Goal: Information Seeking & Learning: Learn about a topic

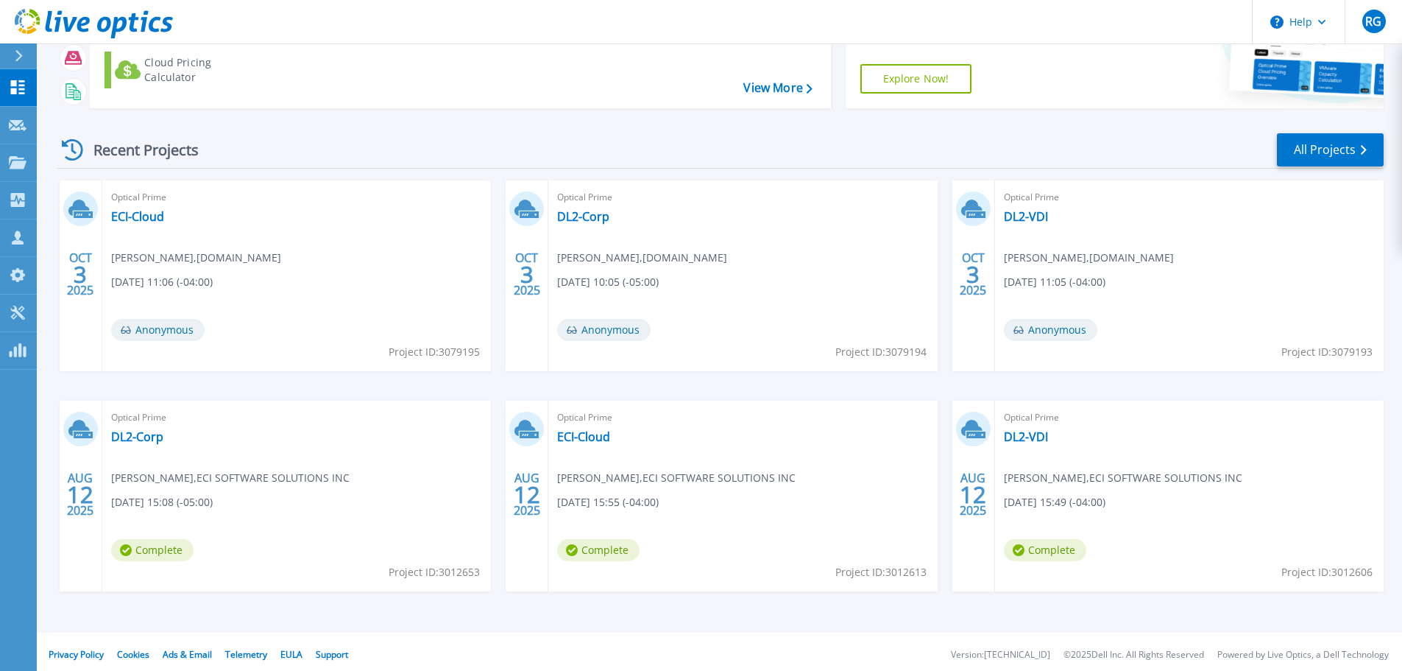
scroll to position [145, 0]
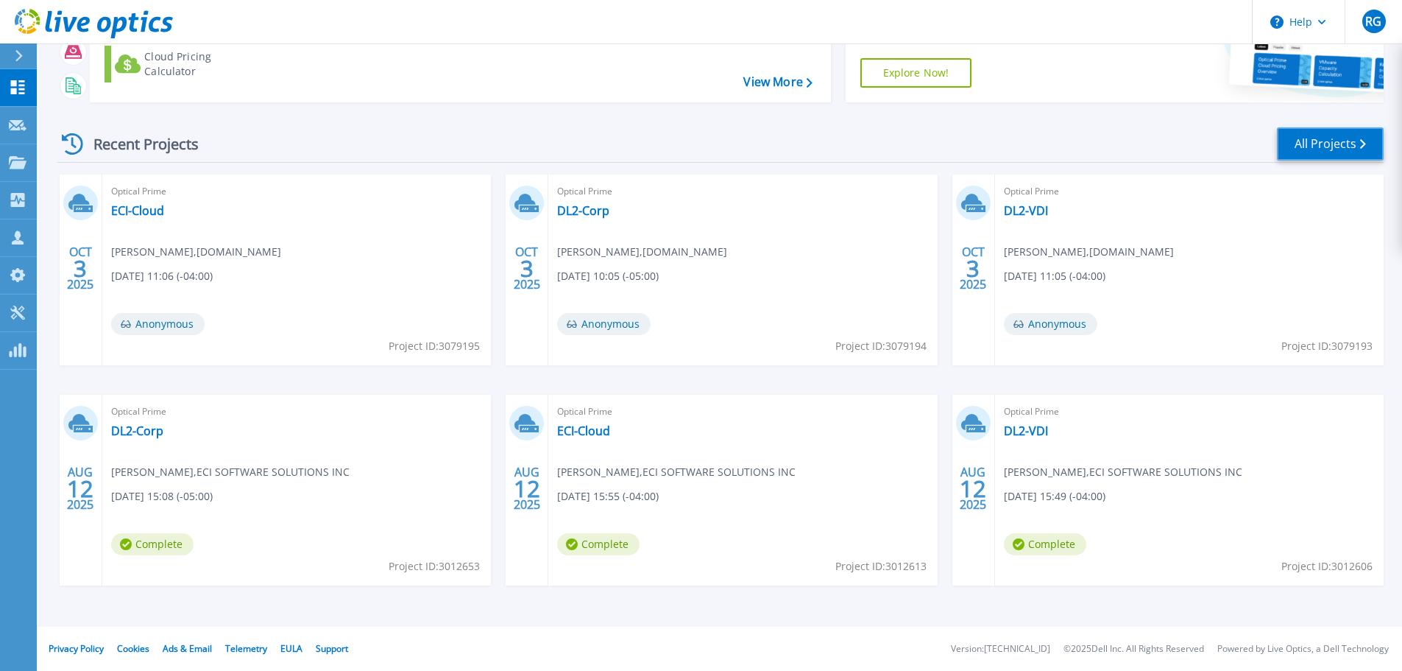
click at [1335, 149] on link "All Projects" at bounding box center [1330, 143] width 107 height 33
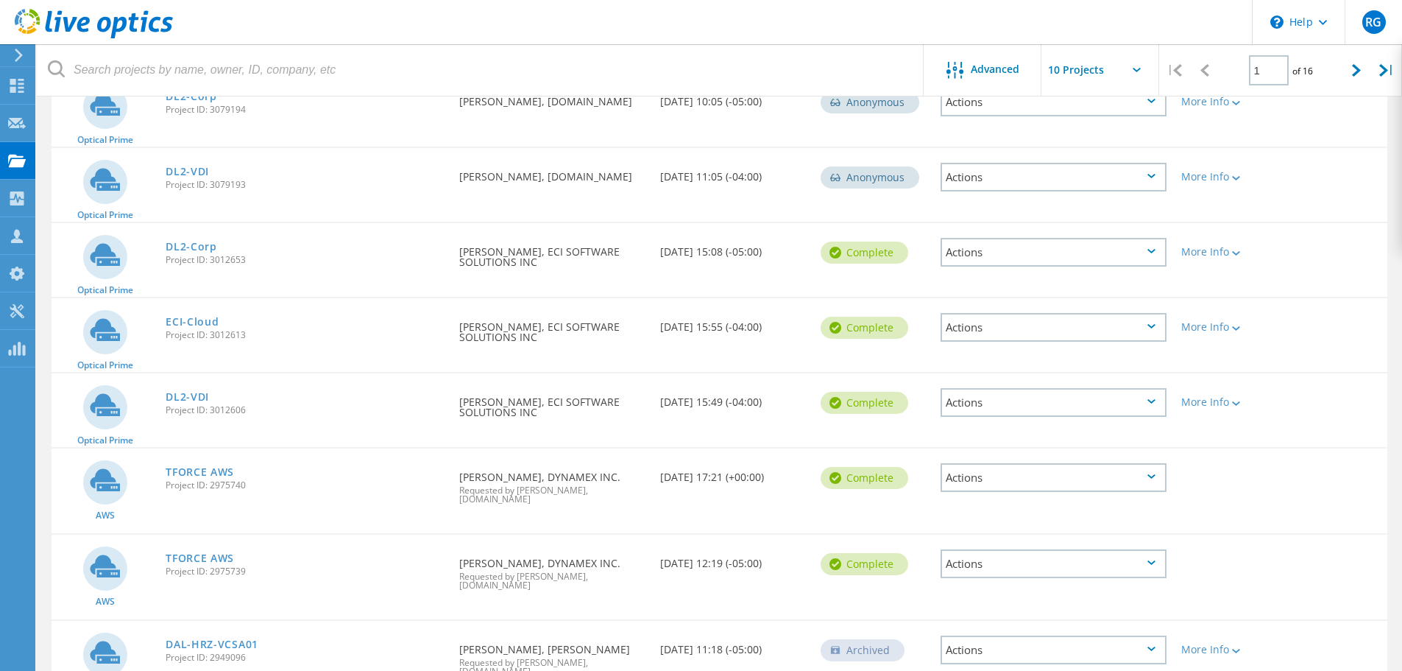
scroll to position [269, 0]
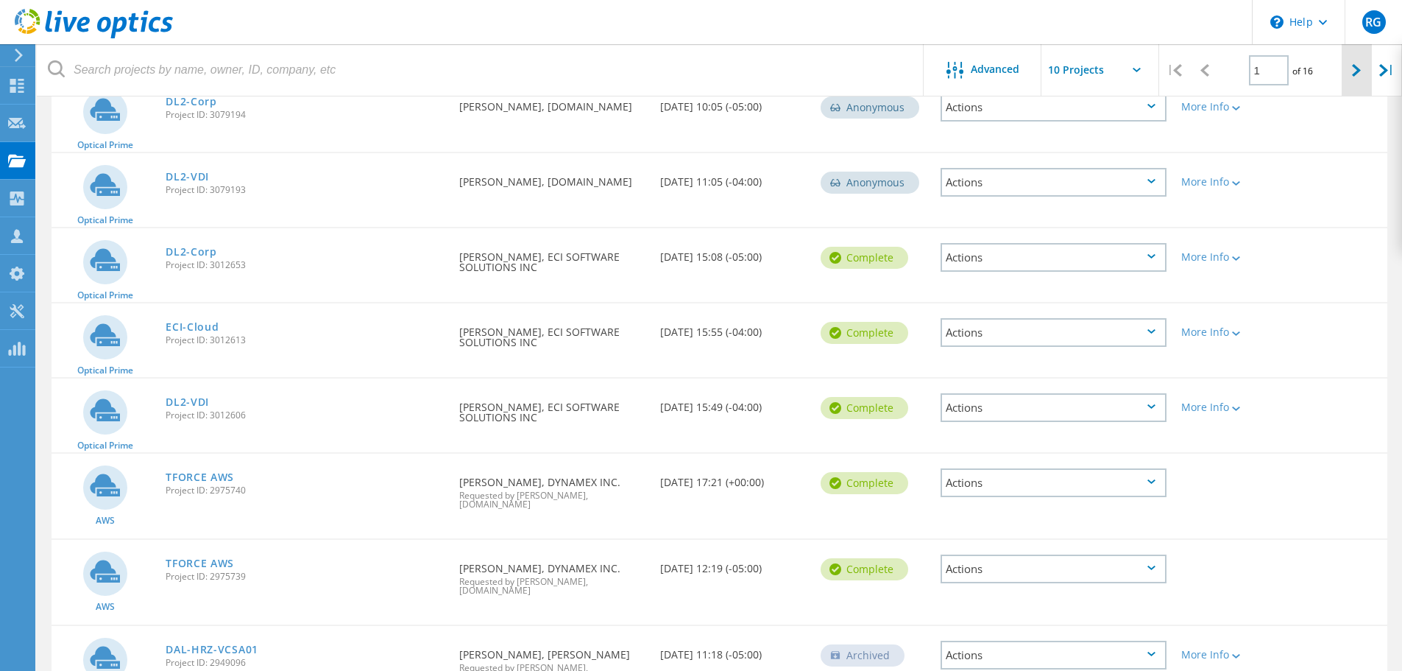
click at [1345, 63] on div at bounding box center [1357, 70] width 30 height 52
type input "2"
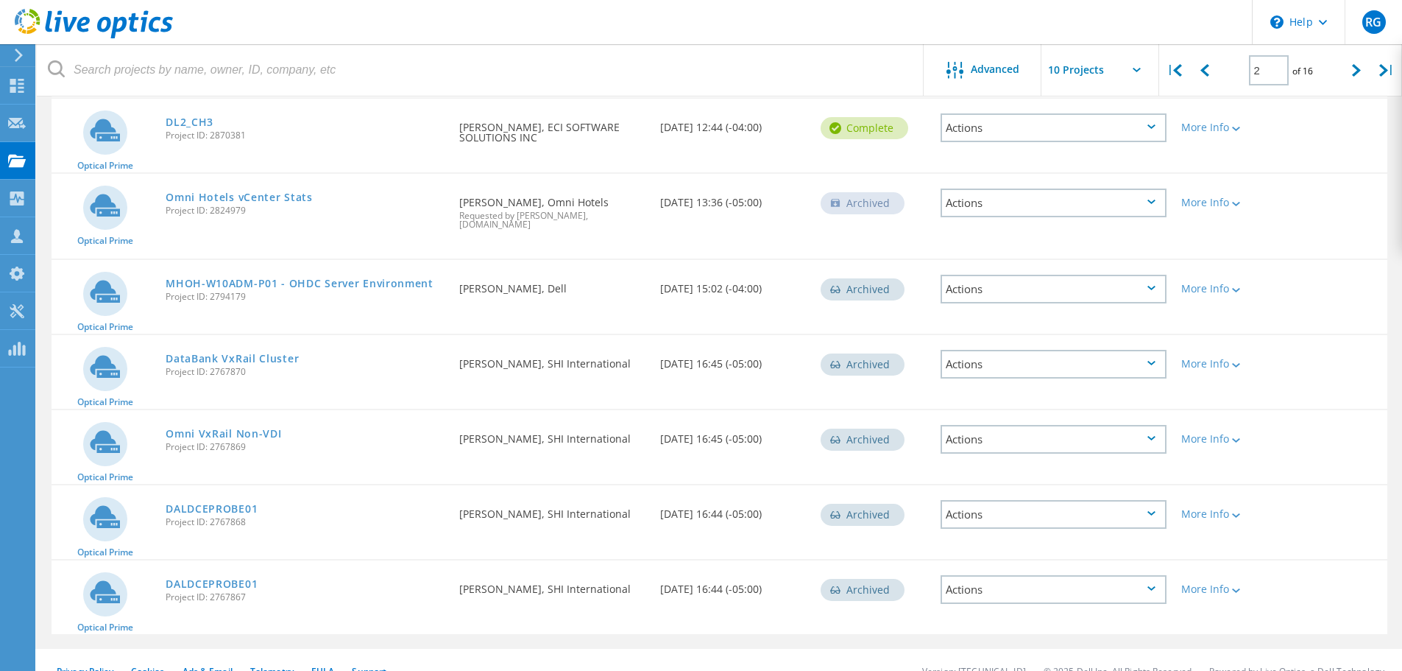
scroll to position [414, 0]
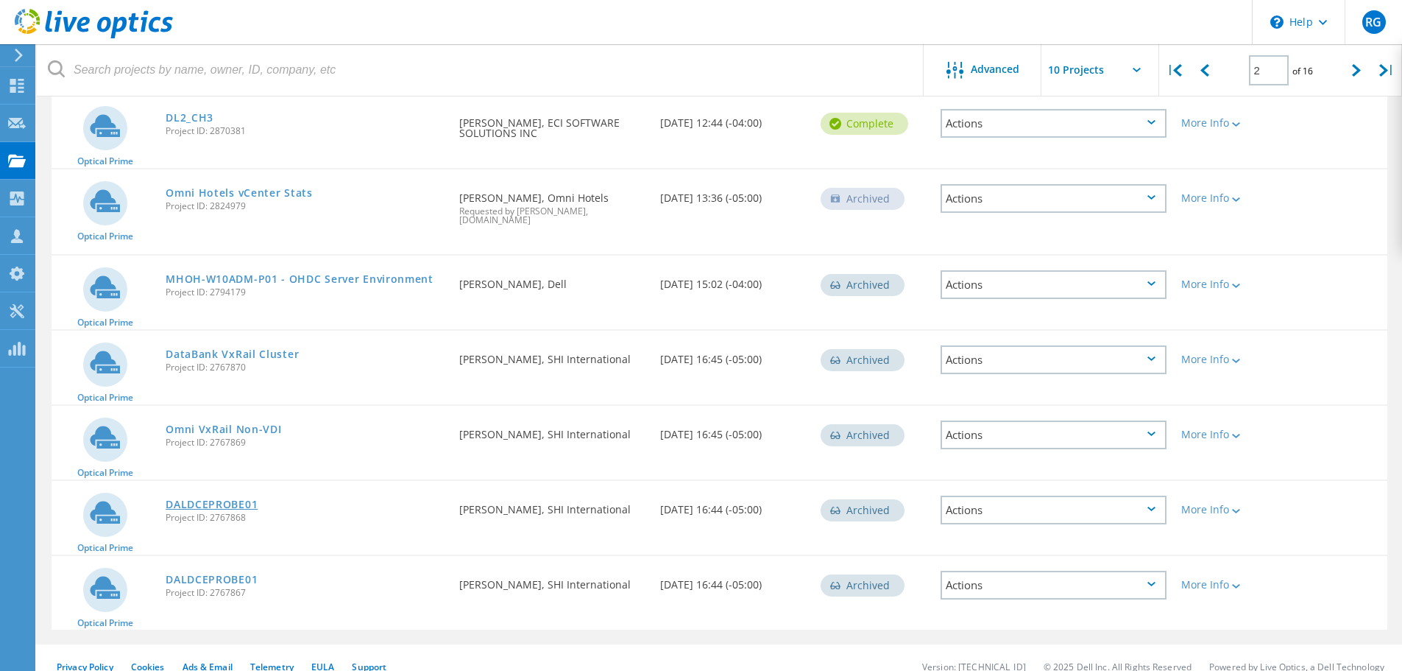
click at [197, 499] on link "DALDCEPROBE01" at bounding box center [212, 504] width 92 height 10
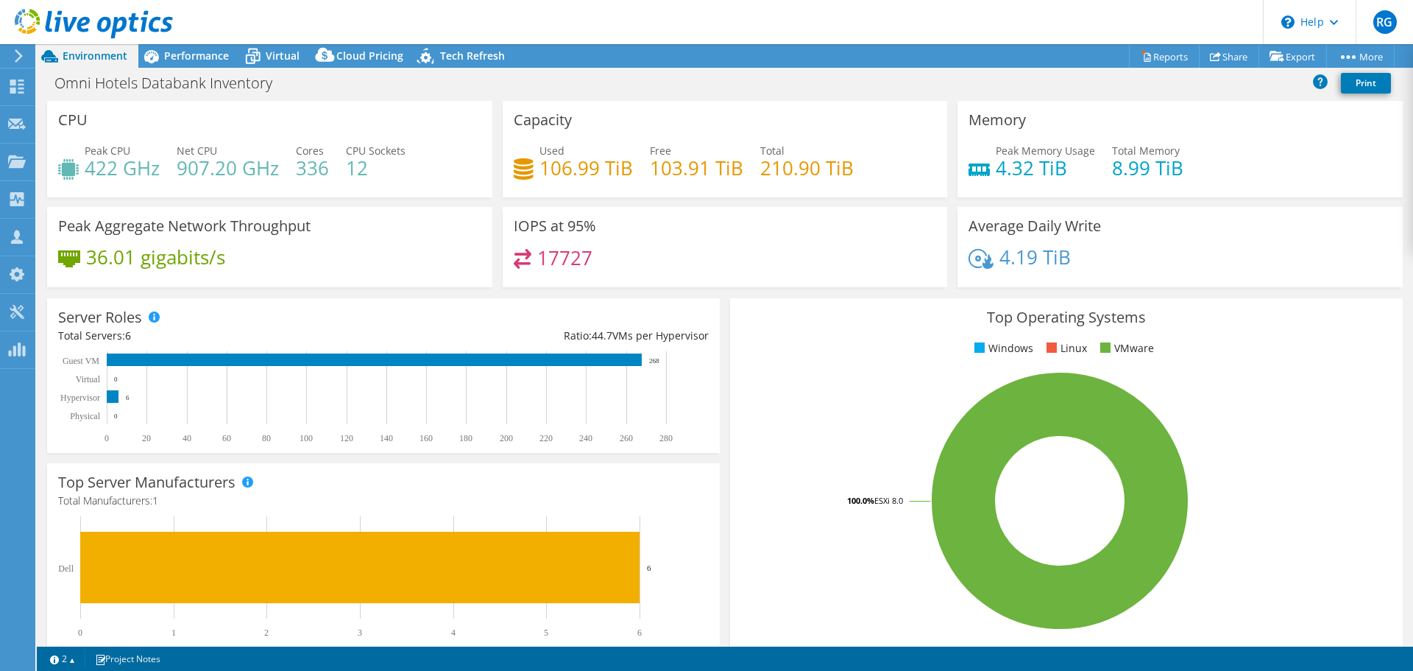
select select "USD"
radio input "true"
radio input "false"
click at [173, 60] on span "Performance" at bounding box center [196, 56] width 65 height 14
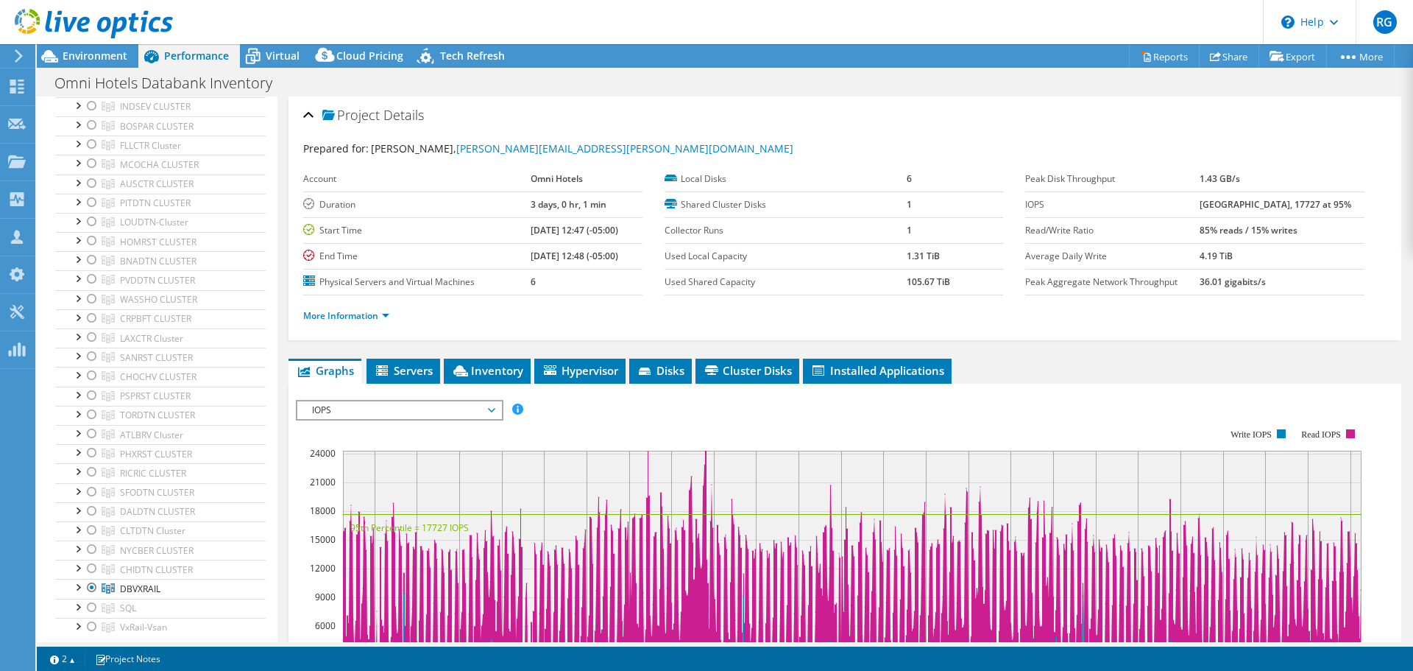
scroll to position [957, 0]
click at [79, 218] on div at bounding box center [77, 218] width 15 height 15
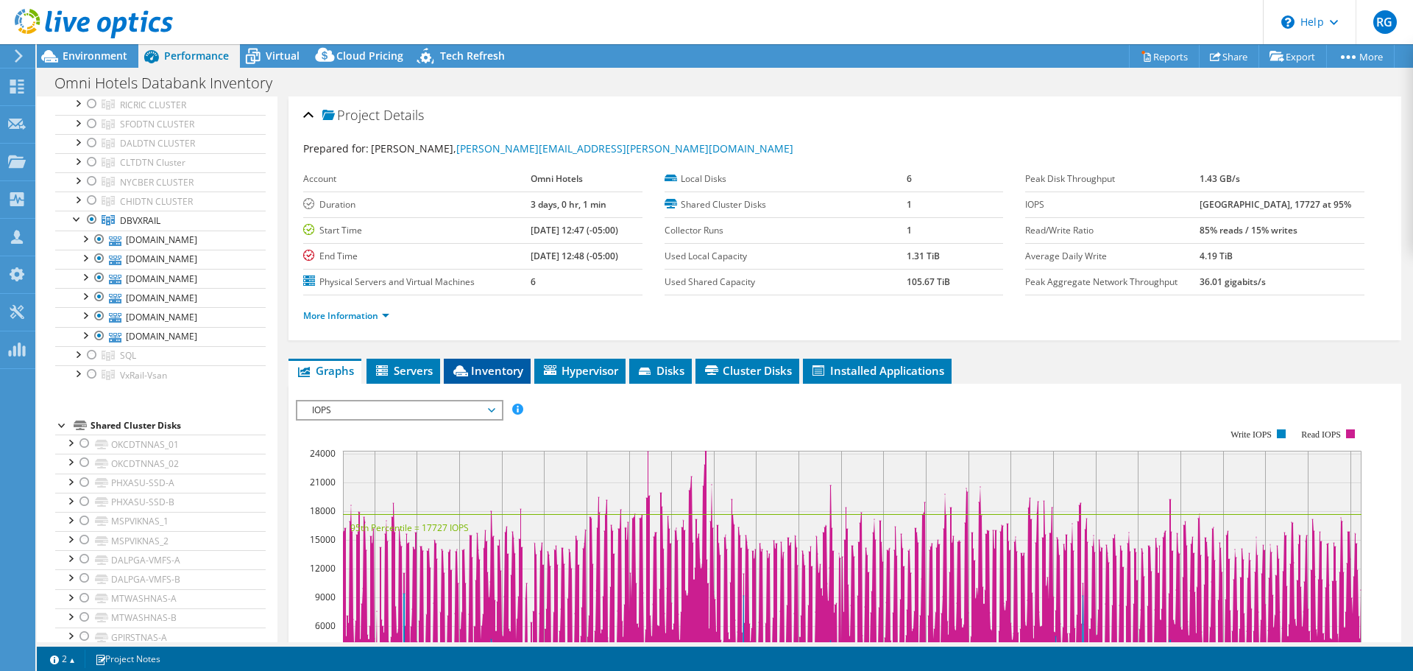
click at [514, 375] on span "Inventory" at bounding box center [487, 370] width 72 height 15
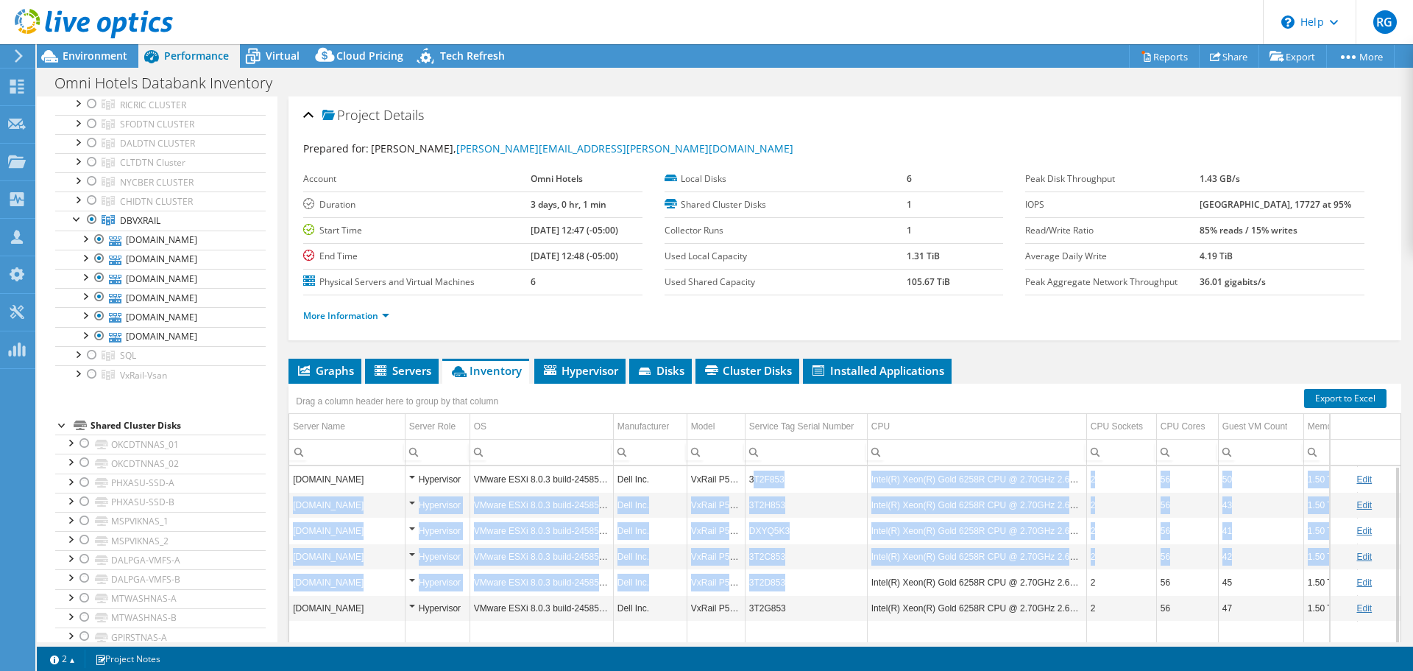
drag, startPoint x: 752, startPoint y: 476, endPoint x: 785, endPoint y: 581, distance: 110.1
click at [785, 581] on tbody "daldceesx17.omnihotels.net Hypervisor VMware ESXi 8.0.3 build-24585383 Dell Inc…" at bounding box center [858, 580] width 1139 height 229
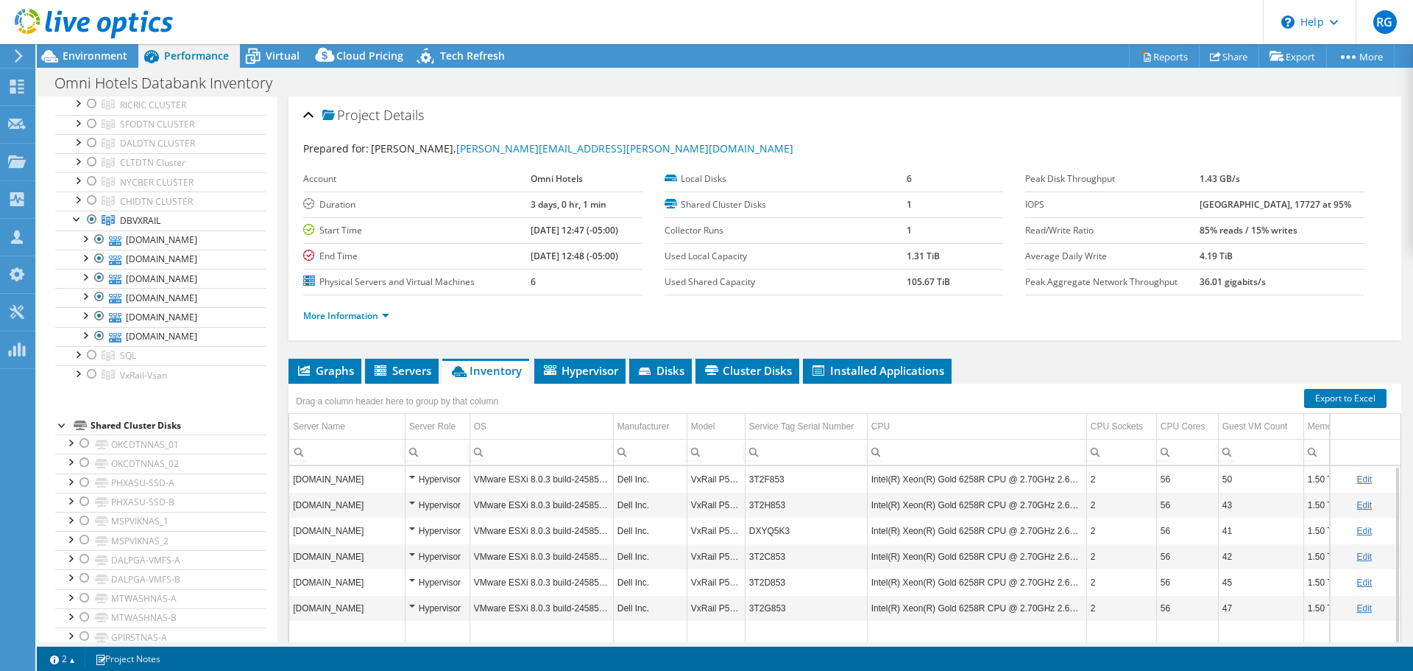
click at [782, 604] on td "3T2G853" at bounding box center [806, 608] width 122 height 26
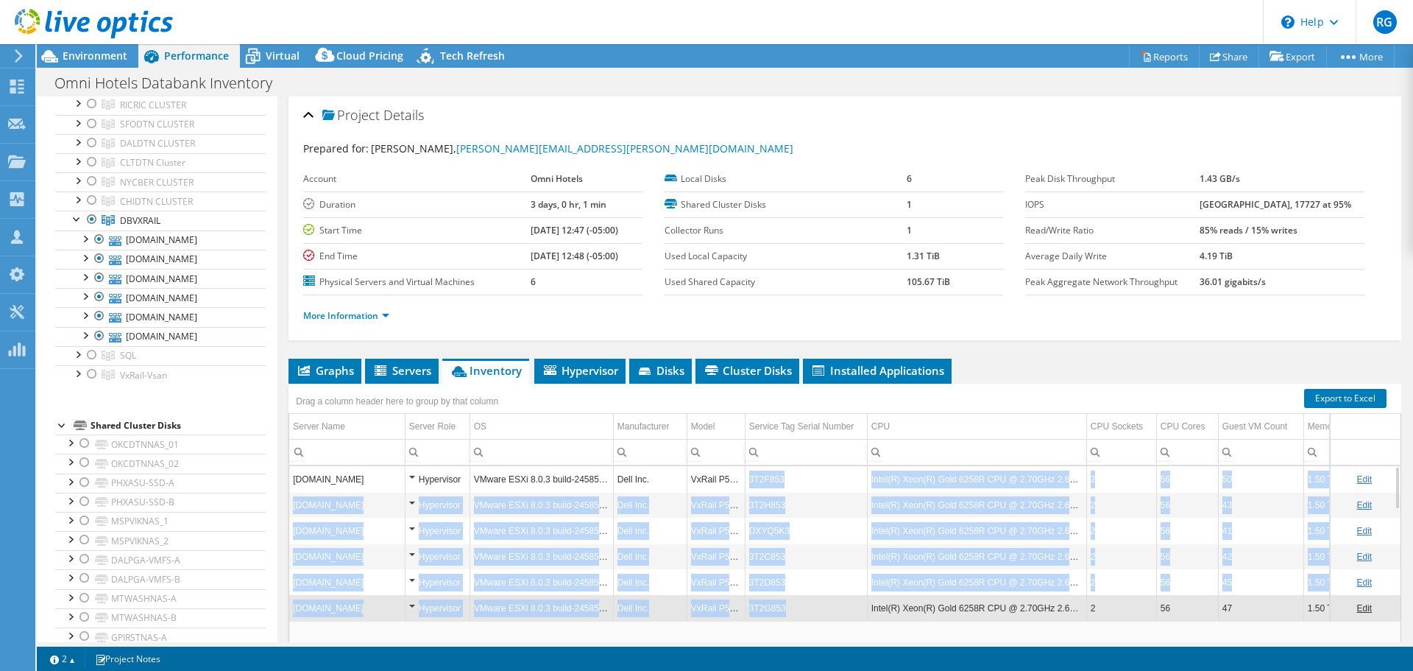
drag, startPoint x: 755, startPoint y: 489, endPoint x: 794, endPoint y: 614, distance: 130.4
drag, startPoint x: 791, startPoint y: 606, endPoint x: 743, endPoint y: 470, distance: 144.6
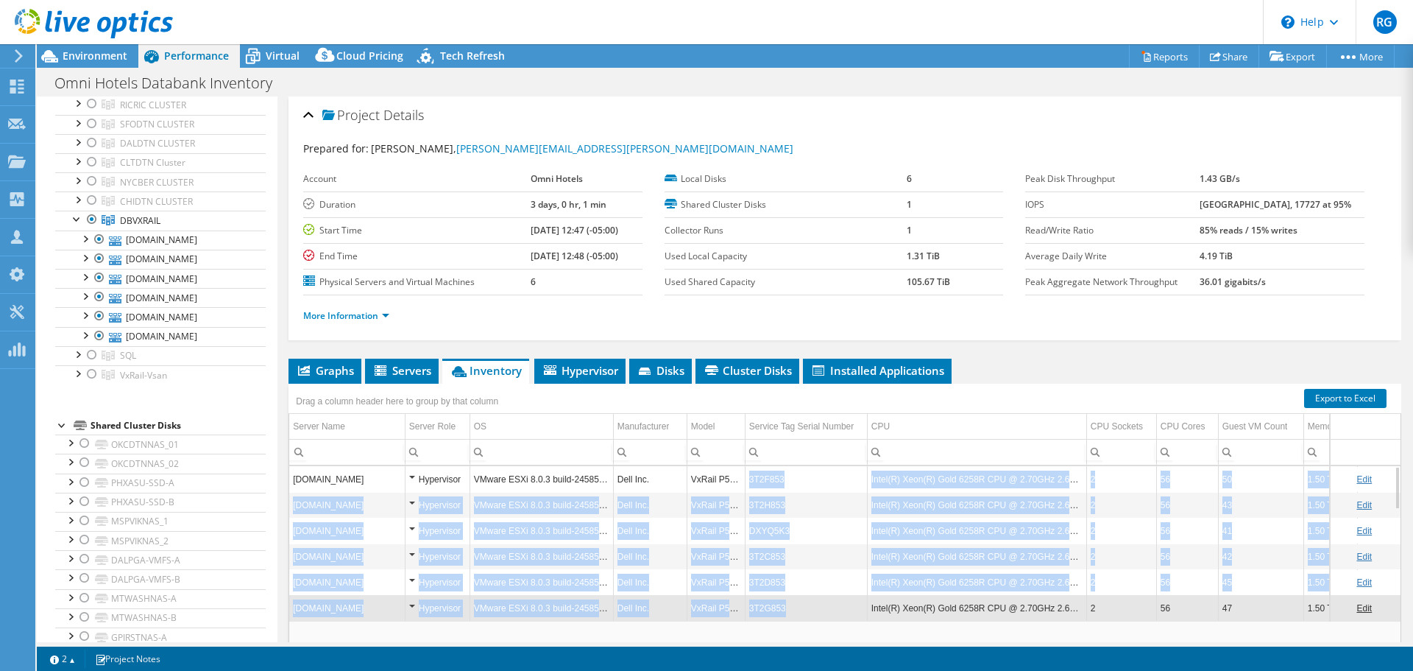
copy tbody "3T2F853 Intel(R) Xeon(R) Gold 6258R CPU @ 2.70GHz 2.69 GHz 2 56 50 1.50 TiB dal…"
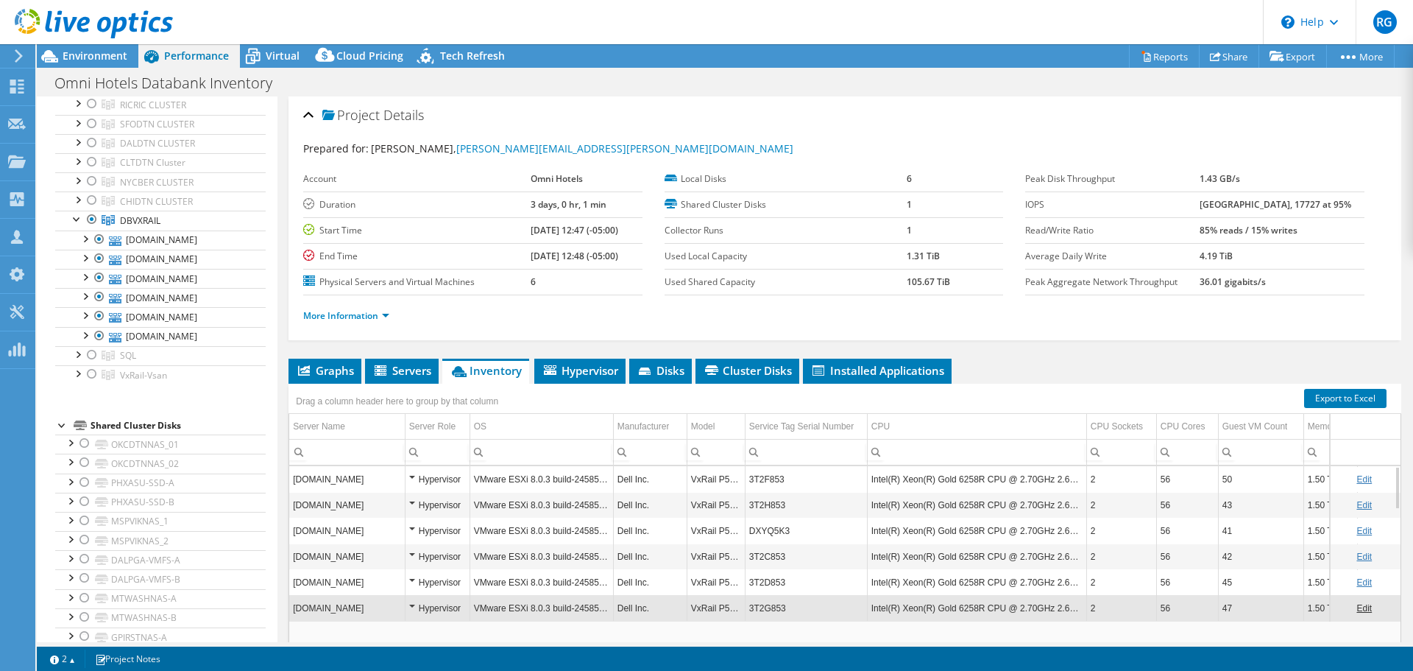
click at [982, 605] on td "Intel(R) Xeon(R) Gold 6258R CPU @ 2.70GHz 2.69 GHz" at bounding box center [976, 608] width 219 height 26
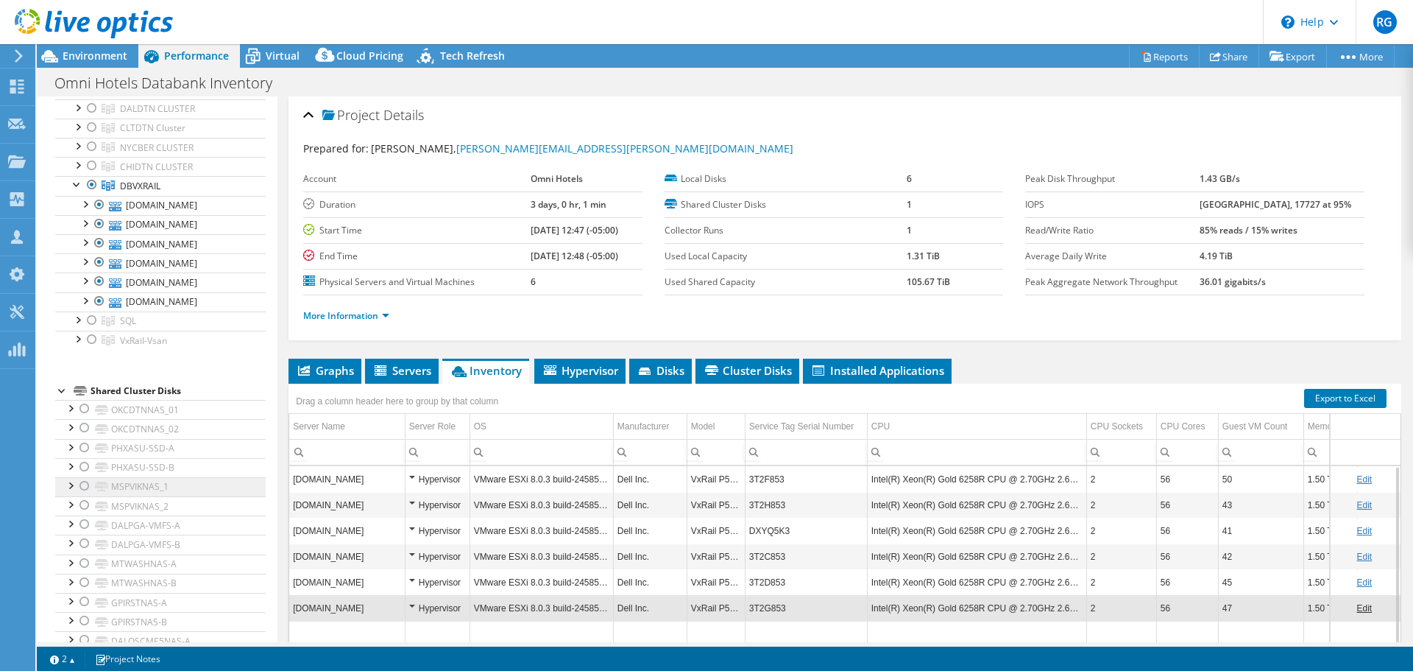
scroll to position [1030, 0]
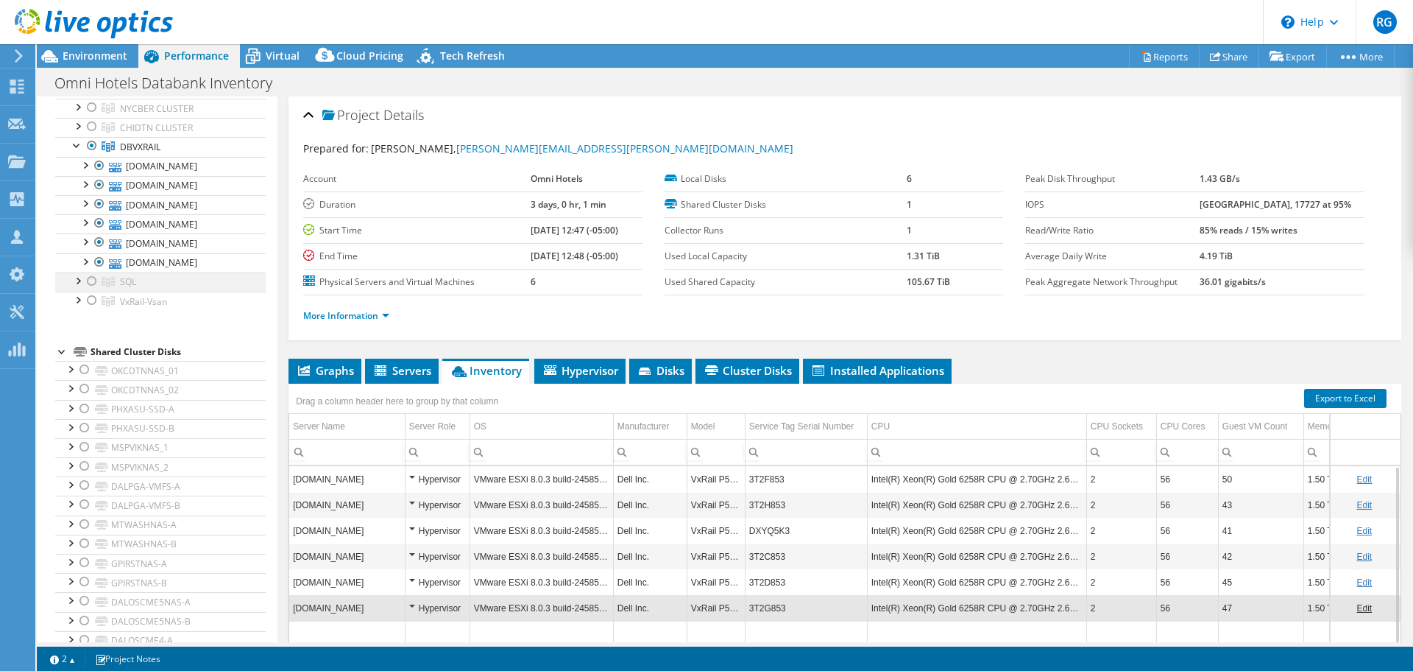
click at [79, 277] on div at bounding box center [77, 279] width 15 height 15
click at [75, 354] on div at bounding box center [77, 357] width 15 height 15
click at [91, 357] on div at bounding box center [92, 359] width 15 height 18
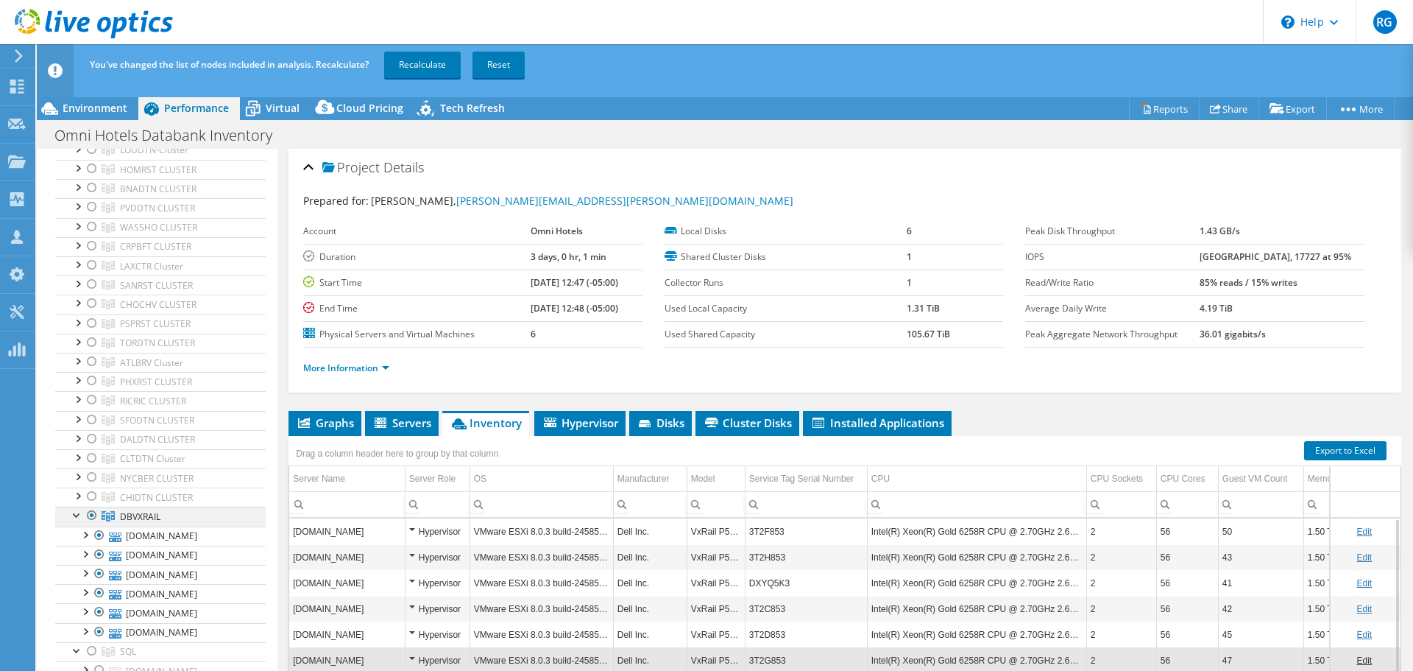
scroll to position [736, 0]
click at [94, 488] on div at bounding box center [92, 493] width 15 height 18
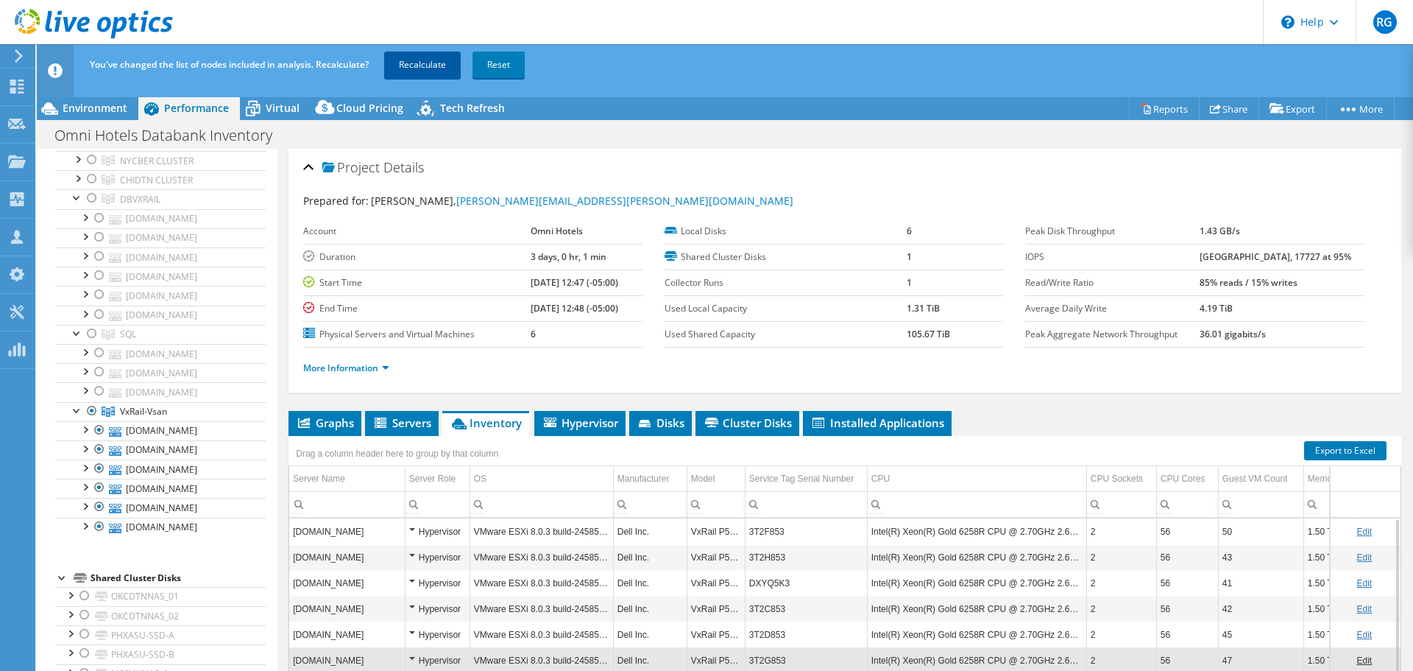
click at [401, 63] on link "Recalculate" at bounding box center [422, 65] width 77 height 26
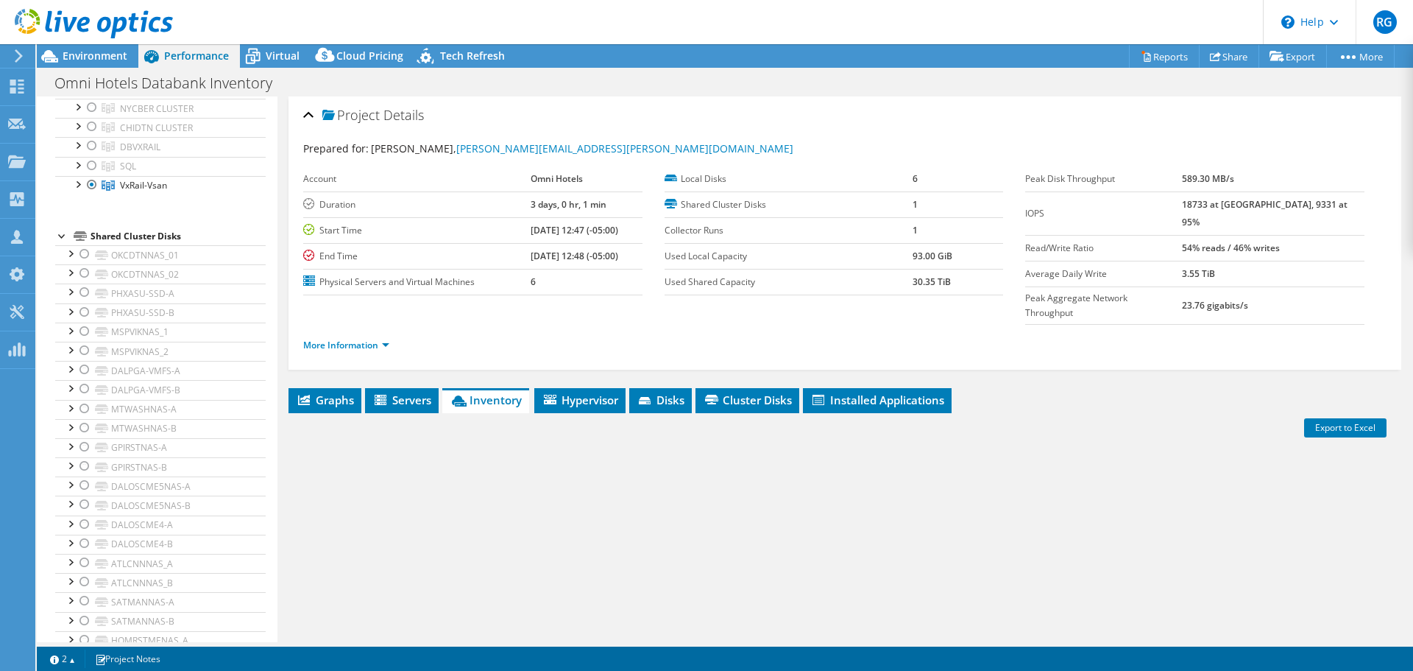
click at [585, 329] on div "More Information" at bounding box center [844, 345] width 1083 height 41
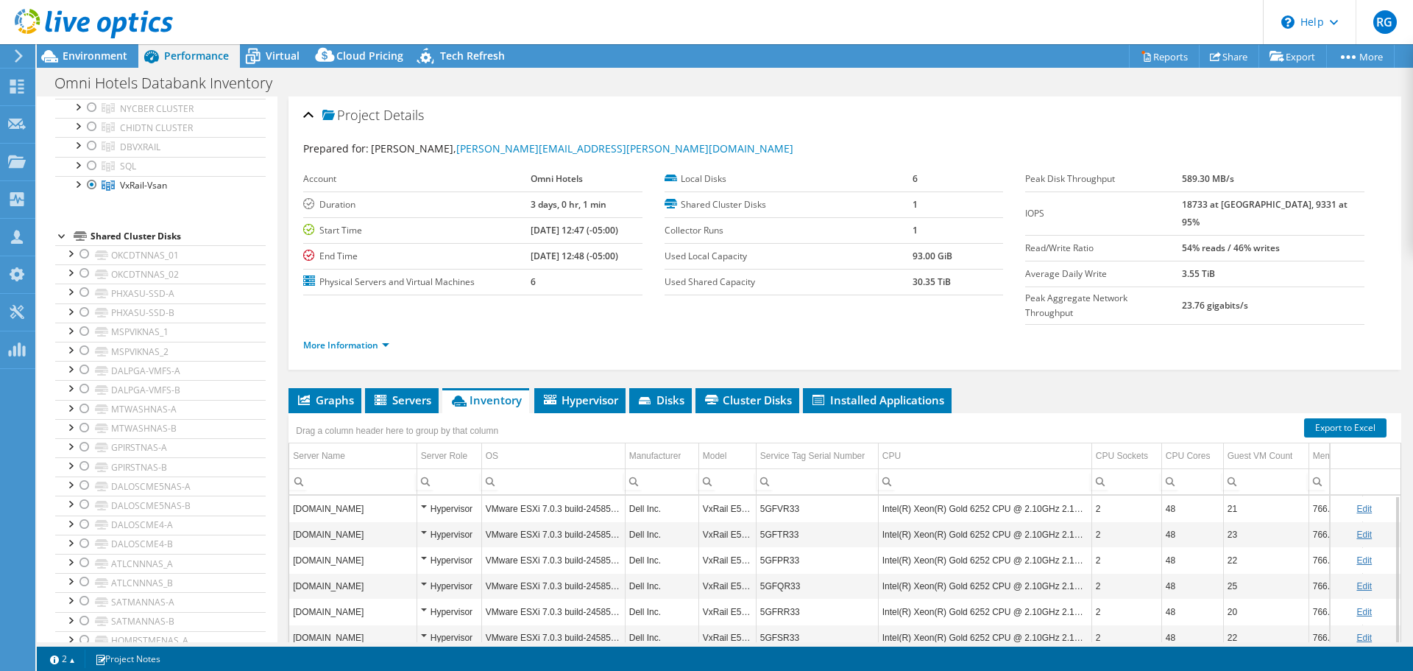
click at [765, 495] on td "5GFVR33" at bounding box center [817, 508] width 122 height 26
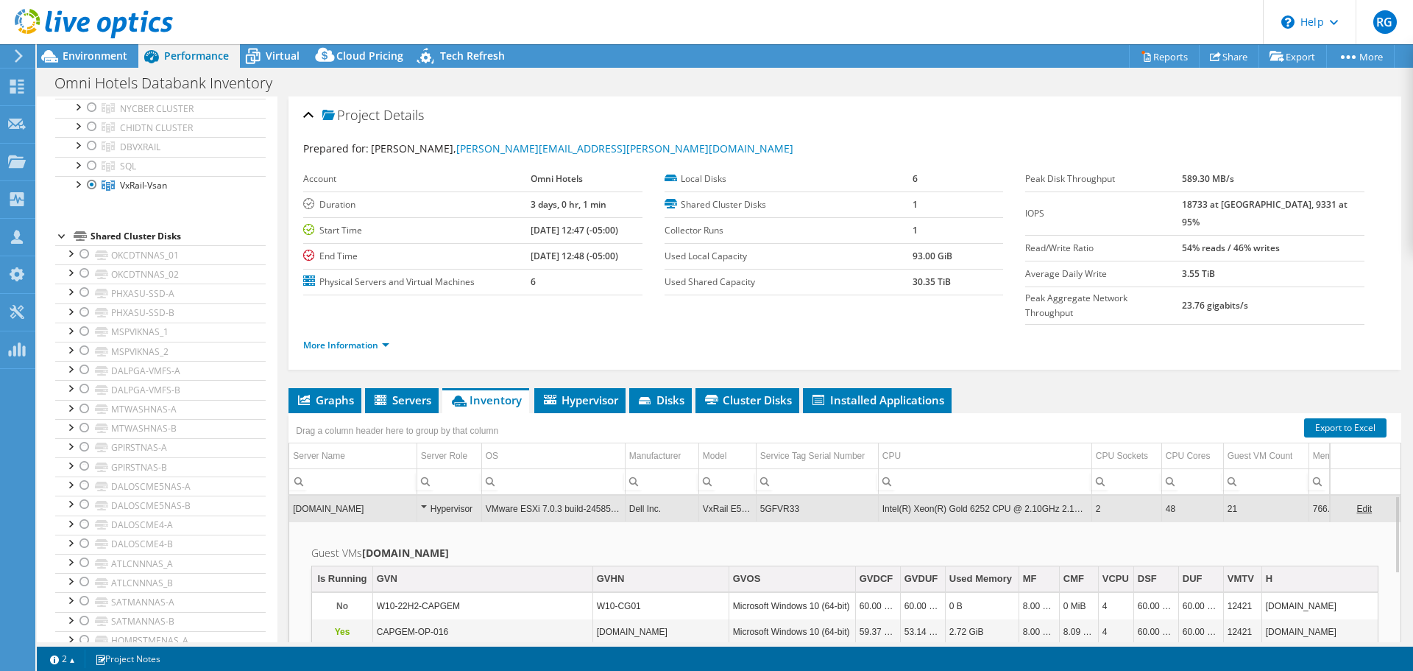
click at [767, 495] on td "5GFVR33" at bounding box center [817, 508] width 122 height 26
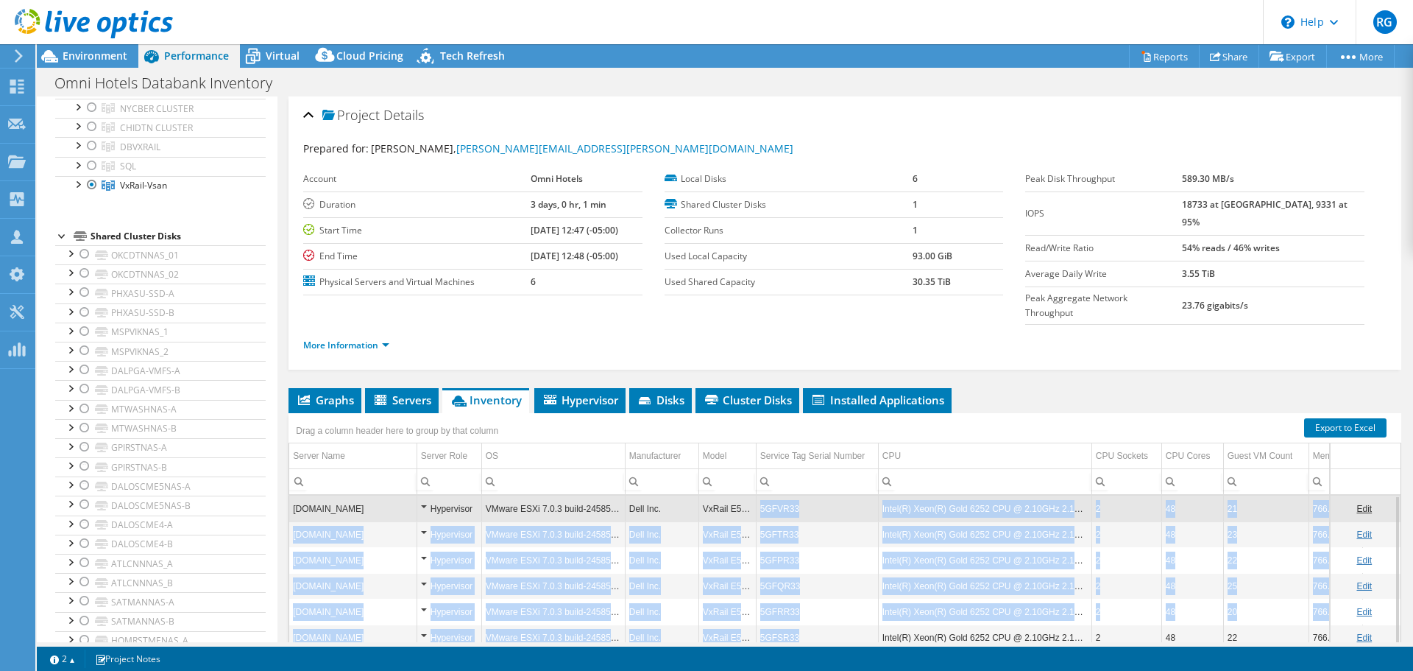
drag, startPoint x: 762, startPoint y: 477, endPoint x: 815, endPoint y: 612, distance: 144.7
click at [815, 612] on tbody "daldcevdiesx01.omnihotels.net Hypervisor VMware ESXi 7.0.3 build-24585291 Dell …" at bounding box center [861, 609] width 1144 height 229
copy tbody "5GFVR33 Intel(R) Xeon(R) Gold 6252 CPU @ 2.10GHz 2.10 GHz 2 48 21 766.63 GiB da…"
click at [725, 547] on td "VxRail E560F" at bounding box center [726, 560] width 57 height 26
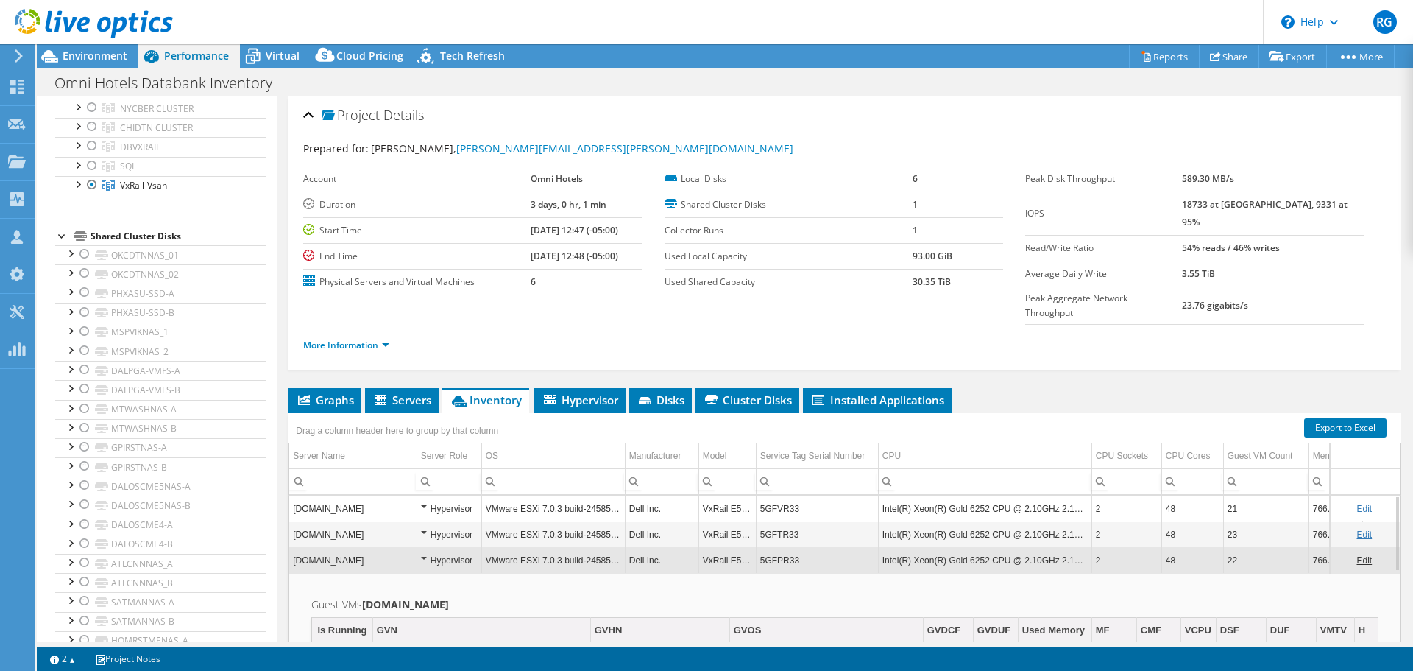
click at [370, 547] on td "daldcevdiesx03.omnihotels.net" at bounding box center [352, 560] width 127 height 26
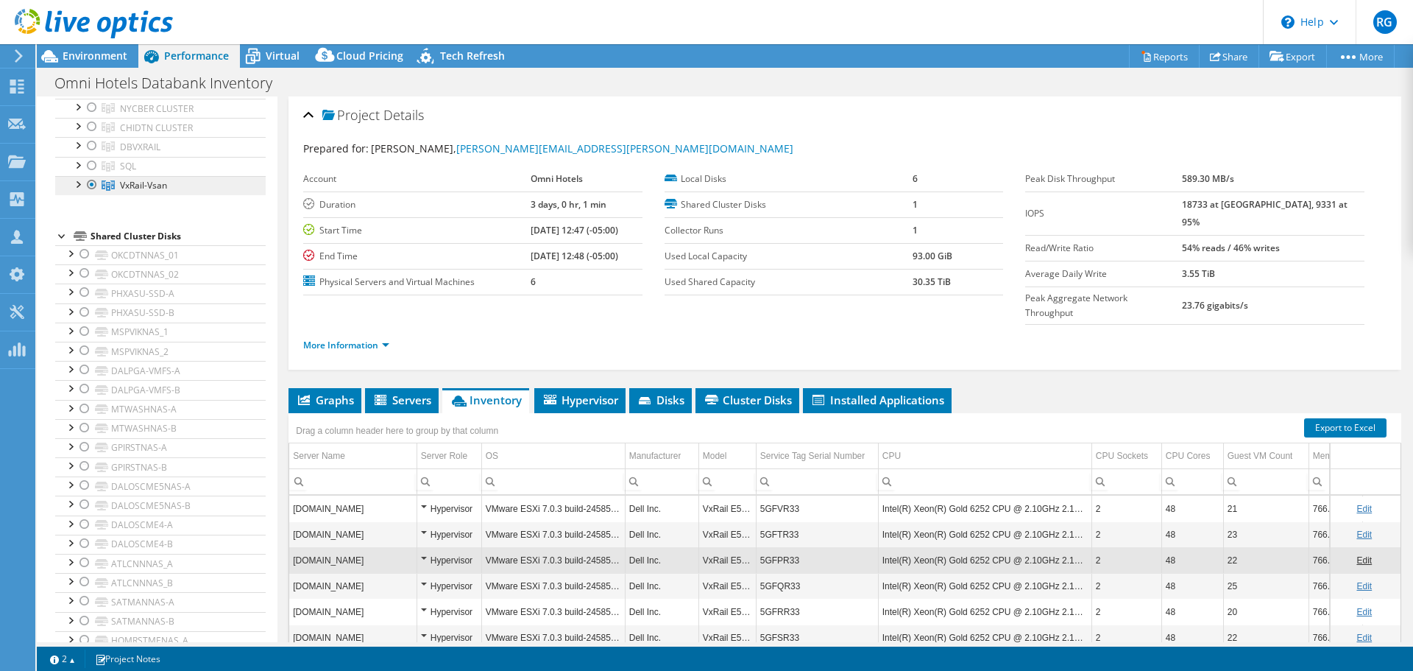
scroll to position [957, 0]
click at [76, 239] on div at bounding box center [77, 237] width 15 height 15
click at [82, 257] on div at bounding box center [84, 257] width 15 height 15
click at [81, 258] on div at bounding box center [84, 257] width 15 height 15
click at [90, 236] on div at bounding box center [92, 239] width 15 height 18
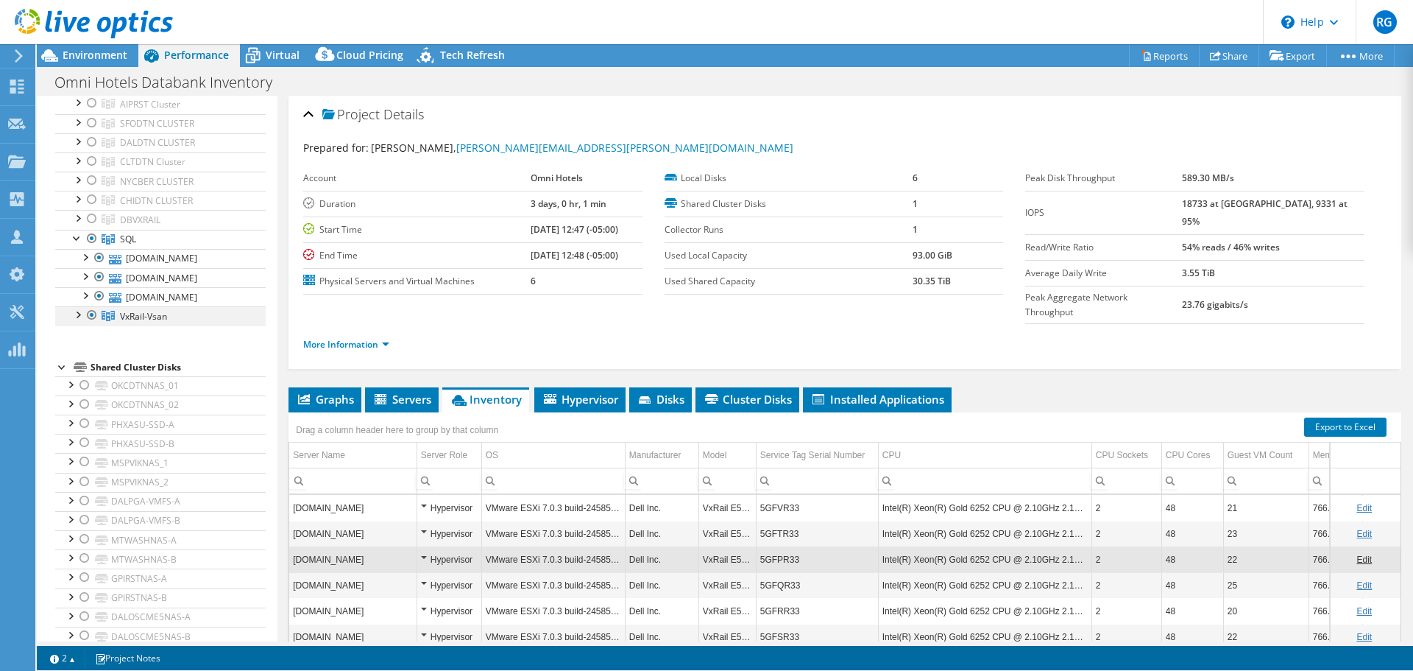
click at [91, 313] on div at bounding box center [92, 315] width 15 height 18
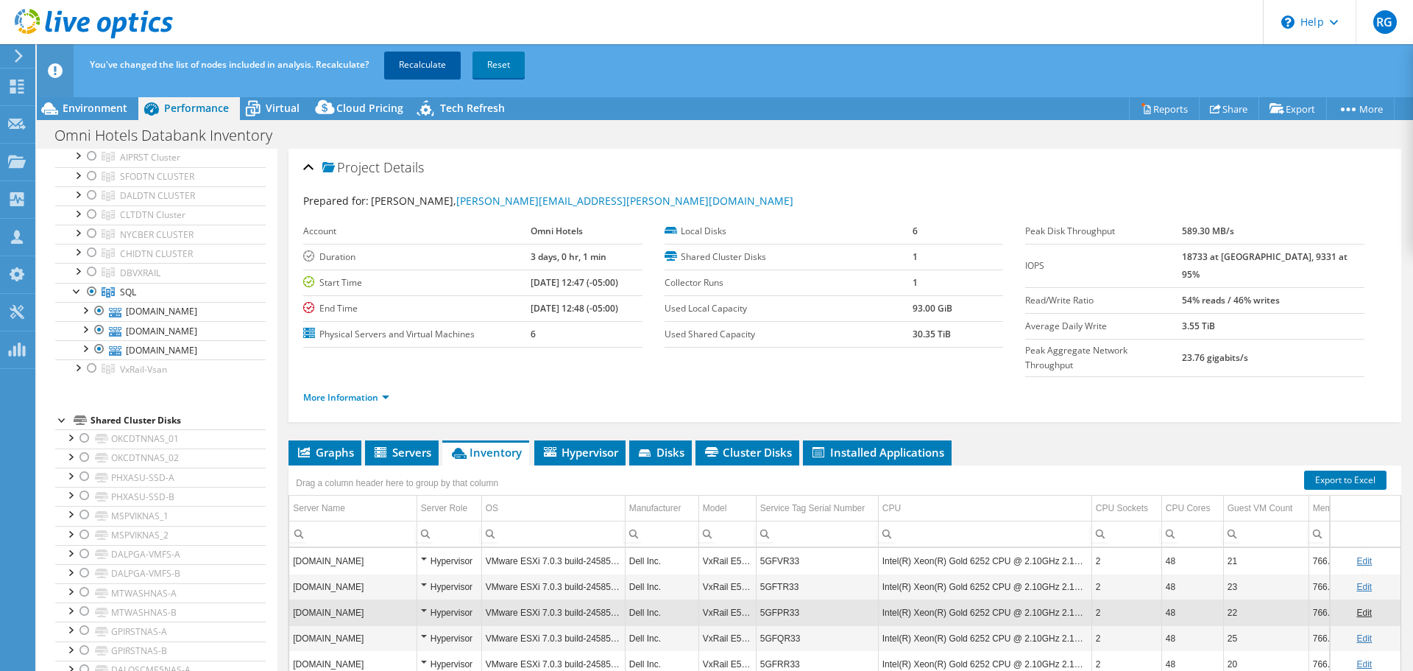
click at [420, 60] on link "Recalculate" at bounding box center [422, 65] width 77 height 26
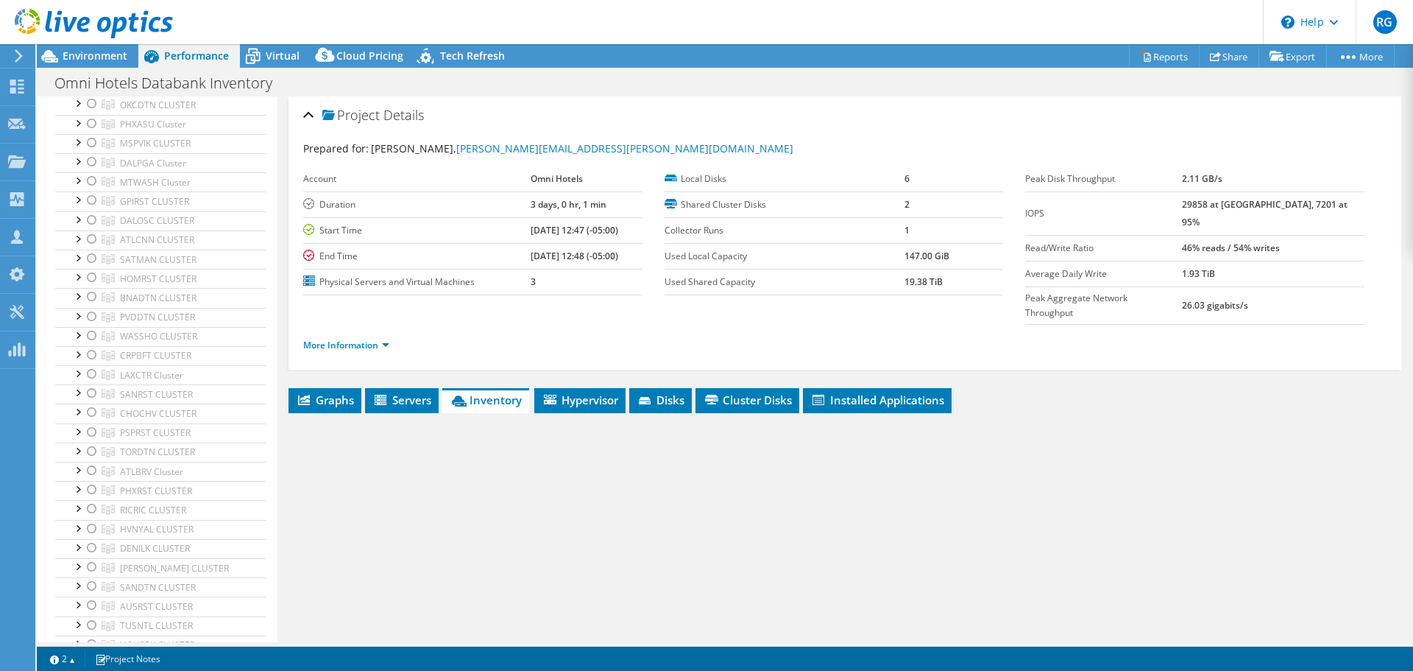
scroll to position [74, 0]
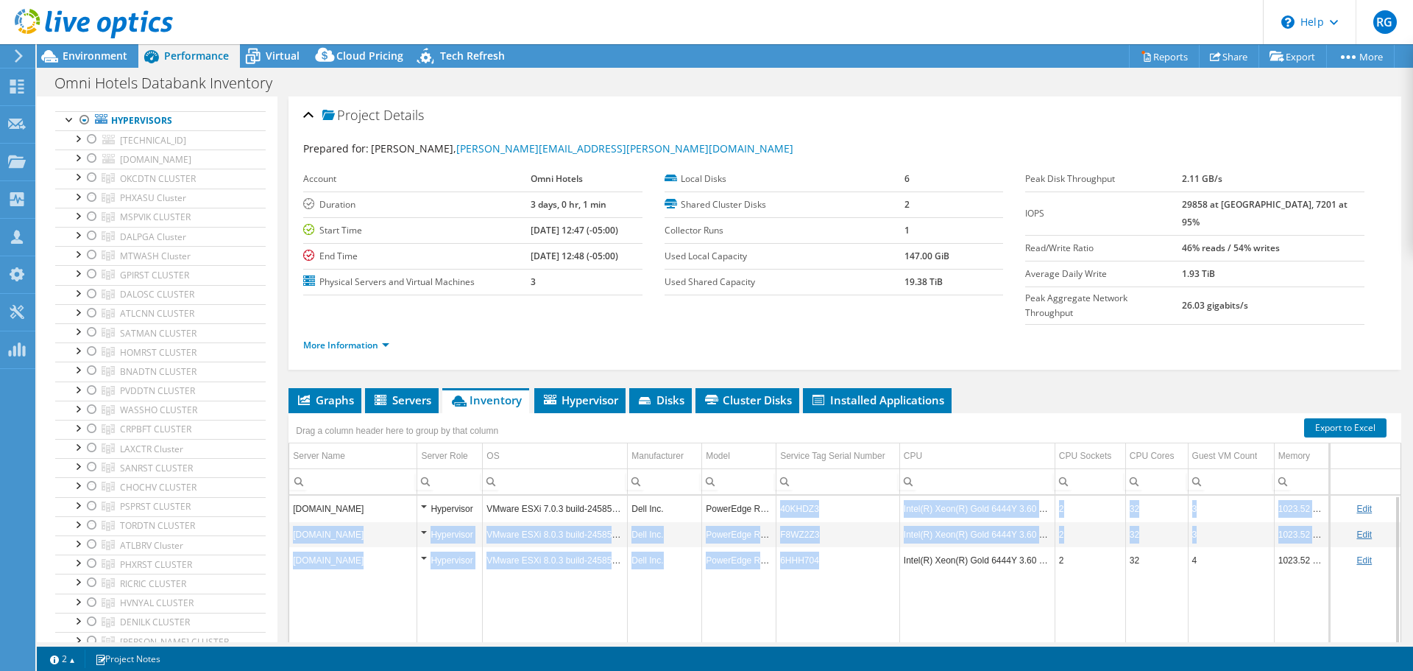
drag, startPoint x: 777, startPoint y: 474, endPoint x: 824, endPoint y: 522, distance: 67.1
click at [824, 522] on tbody "daldceesxsql03.omnihotels.net Hypervisor VMware ESXi 7.0.3 build-24585291 Dell …" at bounding box center [844, 609] width 1111 height 229
click at [784, 495] on td "40KHDZ3" at bounding box center [839, 508] width 124 height 26
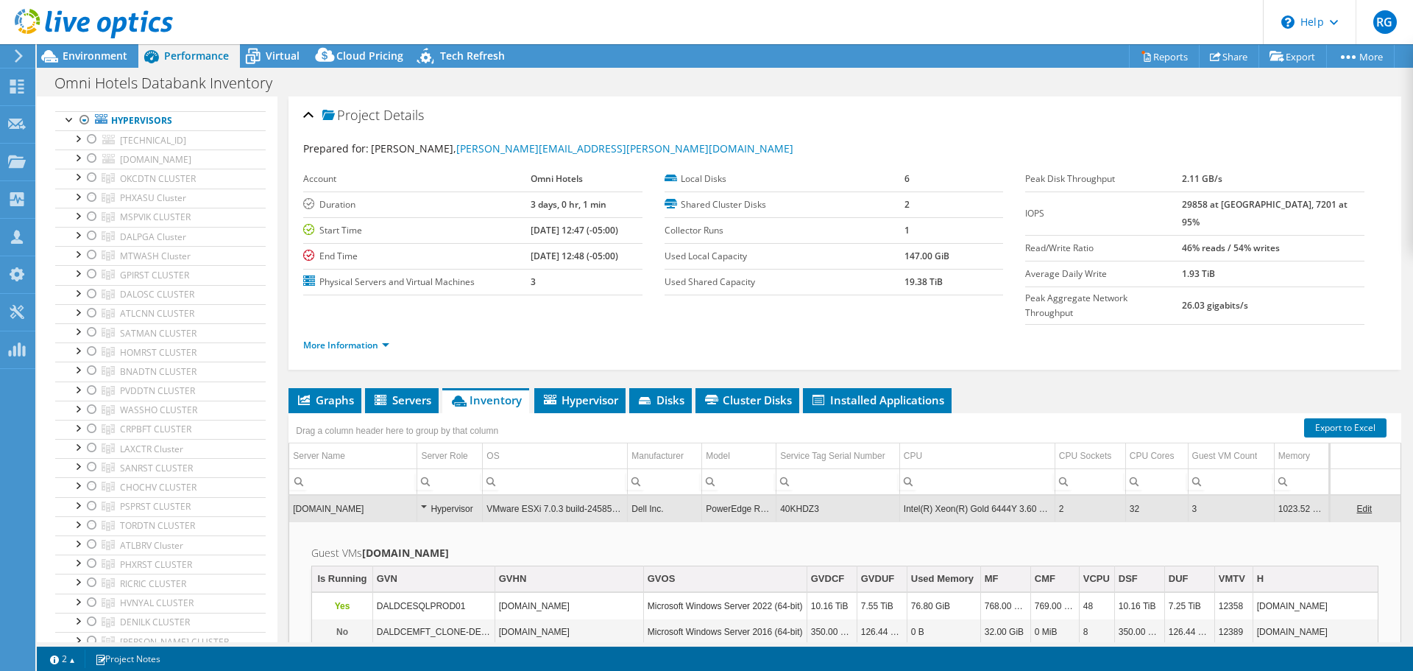
click at [777, 495] on td "40KHDZ3" at bounding box center [839, 508] width 124 height 26
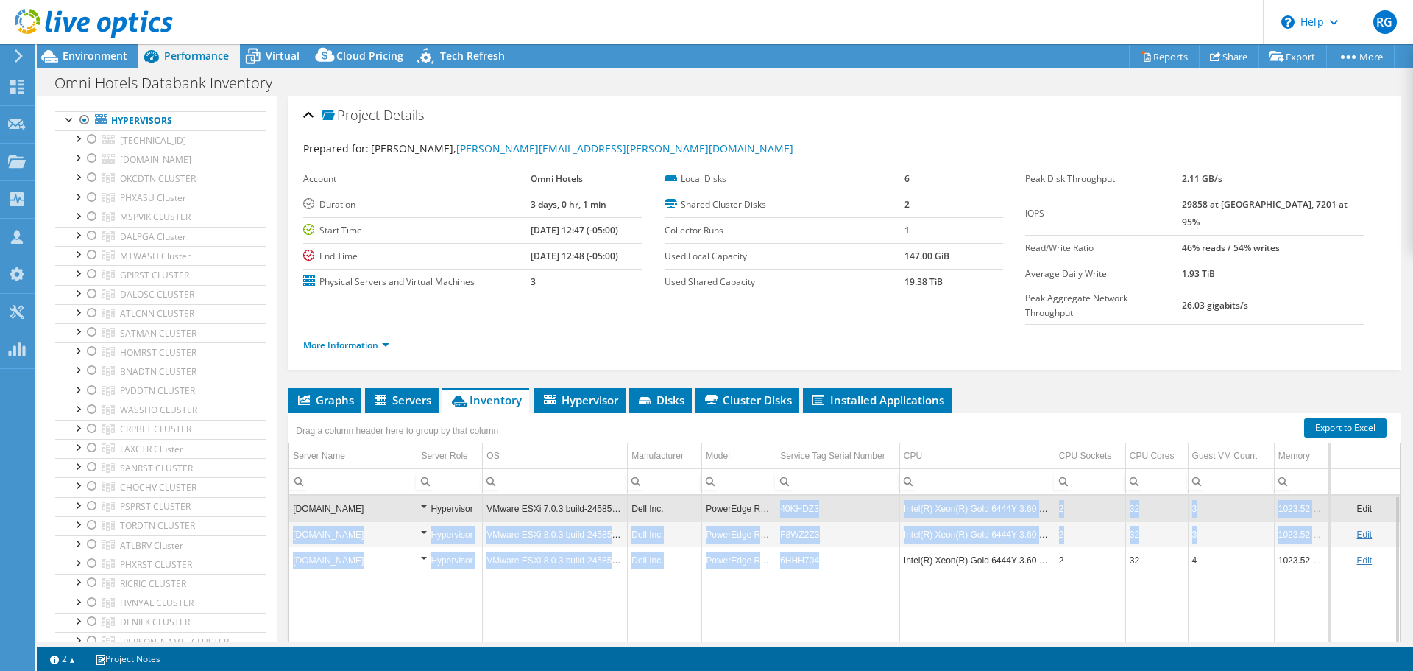
drag, startPoint x: 777, startPoint y: 478, endPoint x: 824, endPoint y: 517, distance: 60.1
click at [841, 529] on tbody "daldceesxsql03.omnihotels.net Hypervisor VMware ESXi 7.0.3 build-24585291 Dell …" at bounding box center [844, 609] width 1111 height 229
copy tbody "40KHDZ3 Intel(R) Xeon(R) Gold 6444Y 3.60 GHz 2 32 3 1023.52 GiB daldceesxsql01.…"
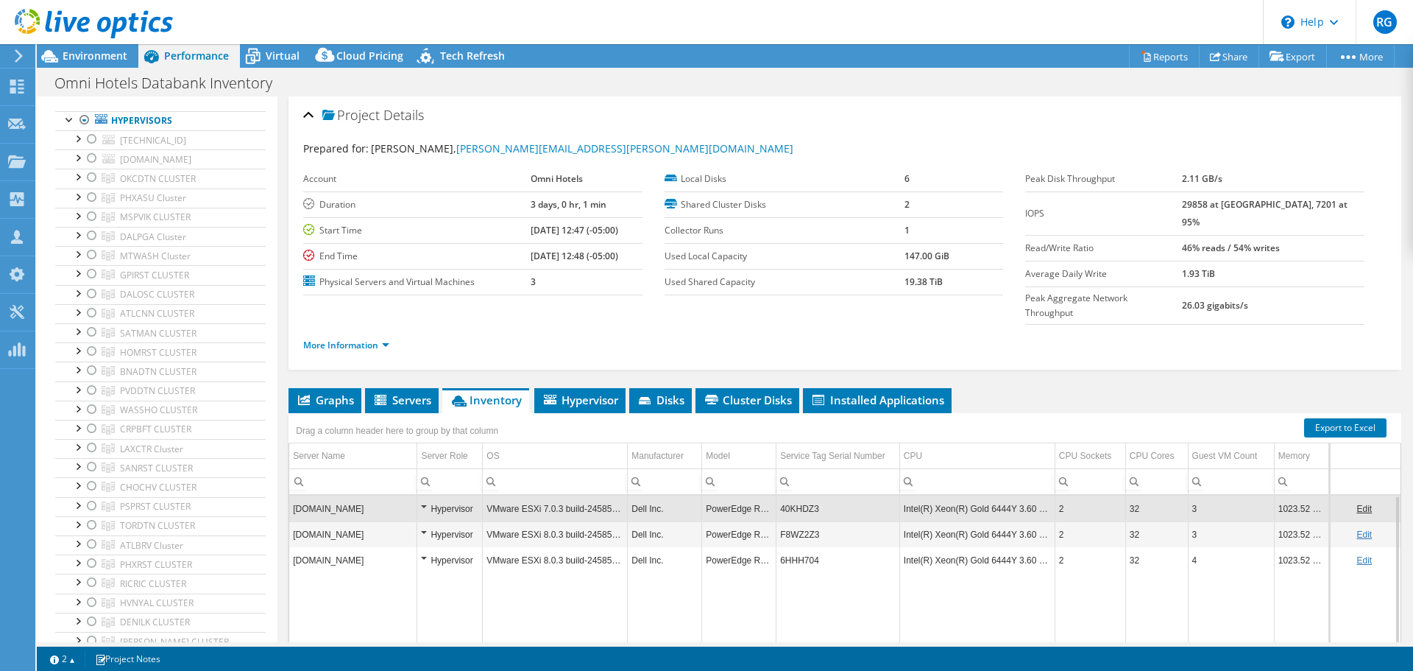
click at [777, 575] on td "Data grid" at bounding box center [839, 649] width 124 height 152
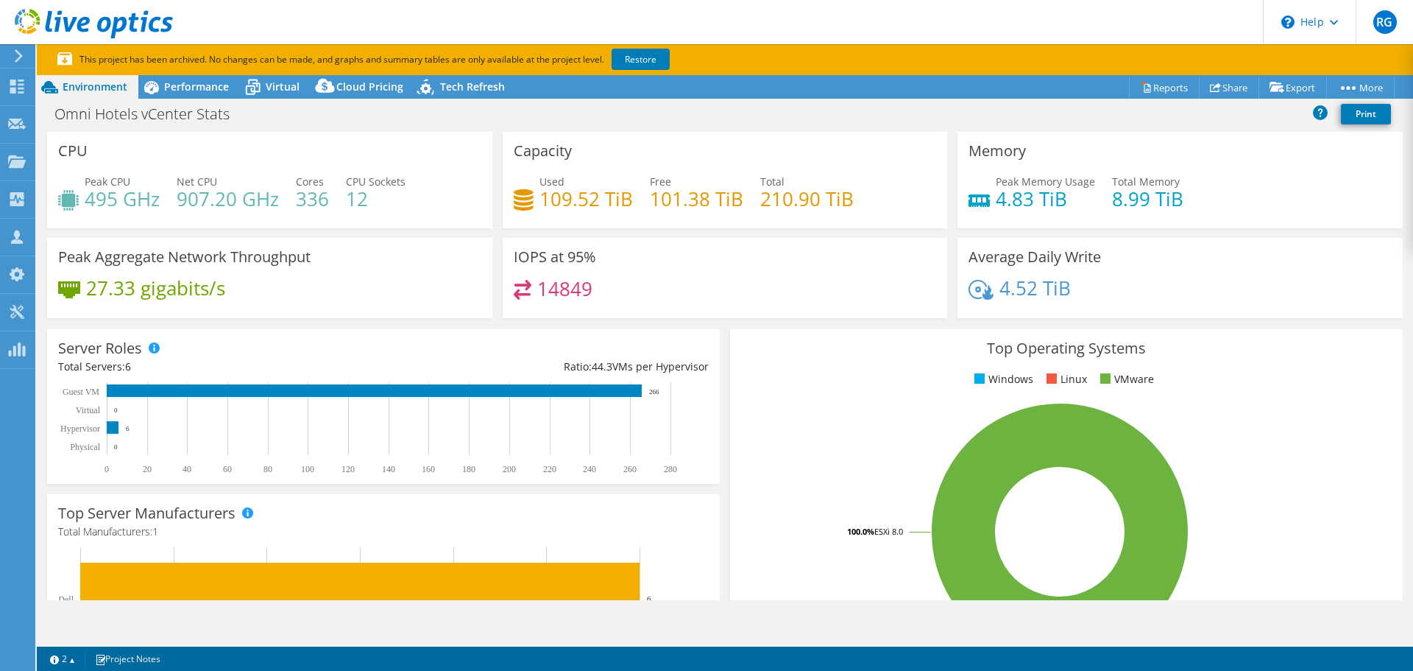
select select "USD"
click at [185, 86] on span "Performance" at bounding box center [196, 86] width 65 height 14
select select "USD"
click at [209, 88] on span "Performance" at bounding box center [196, 86] width 65 height 14
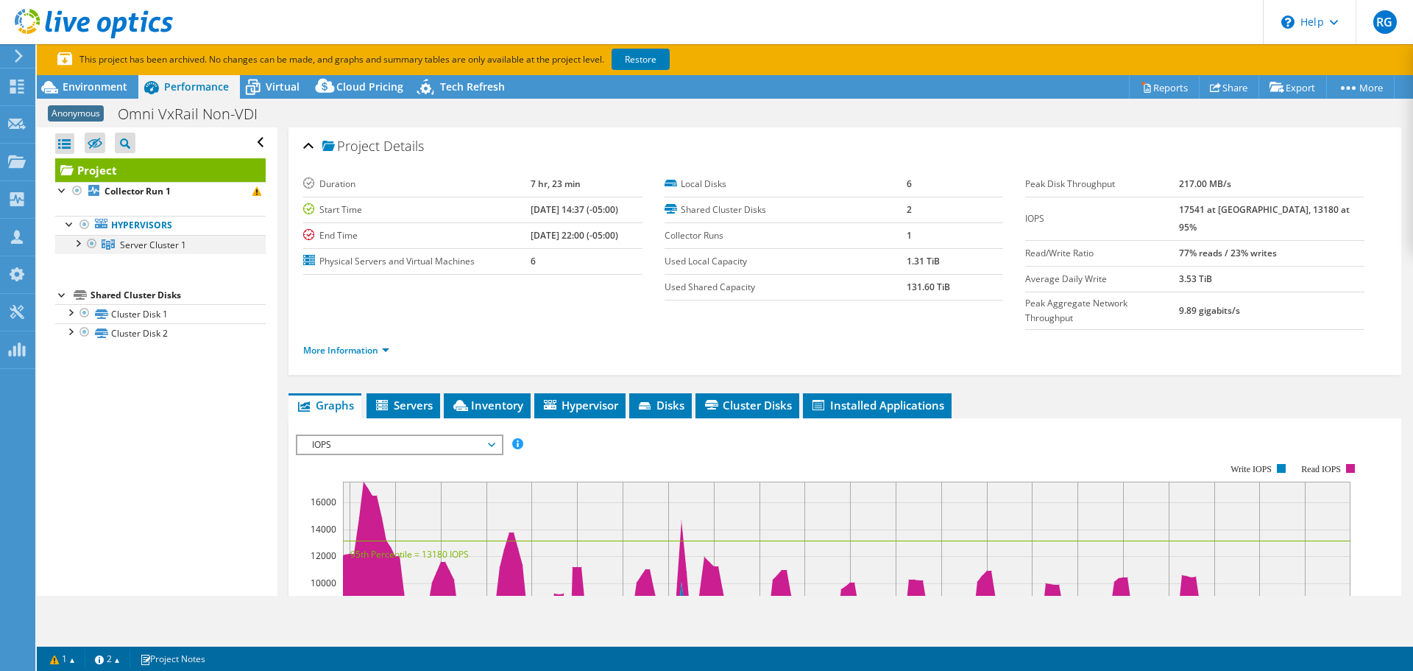
click at [73, 245] on div at bounding box center [77, 242] width 15 height 15
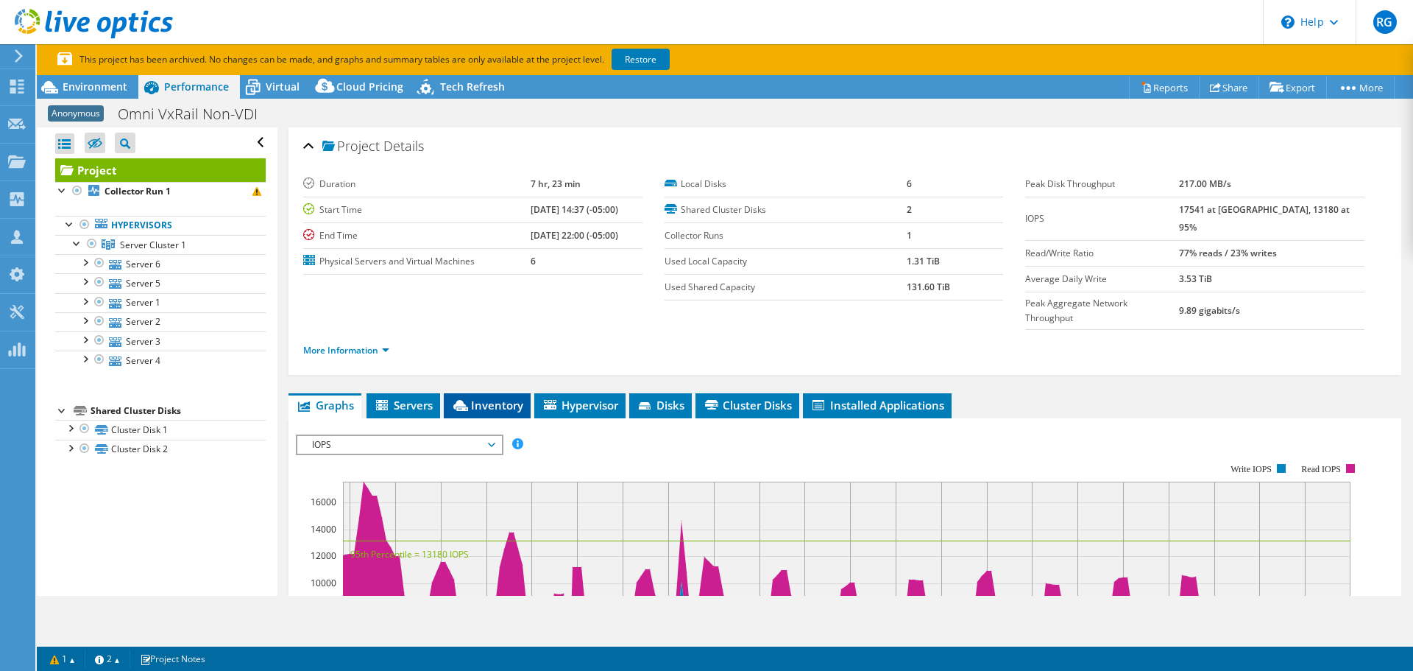
click at [503, 397] on span "Inventory" at bounding box center [487, 404] width 72 height 15
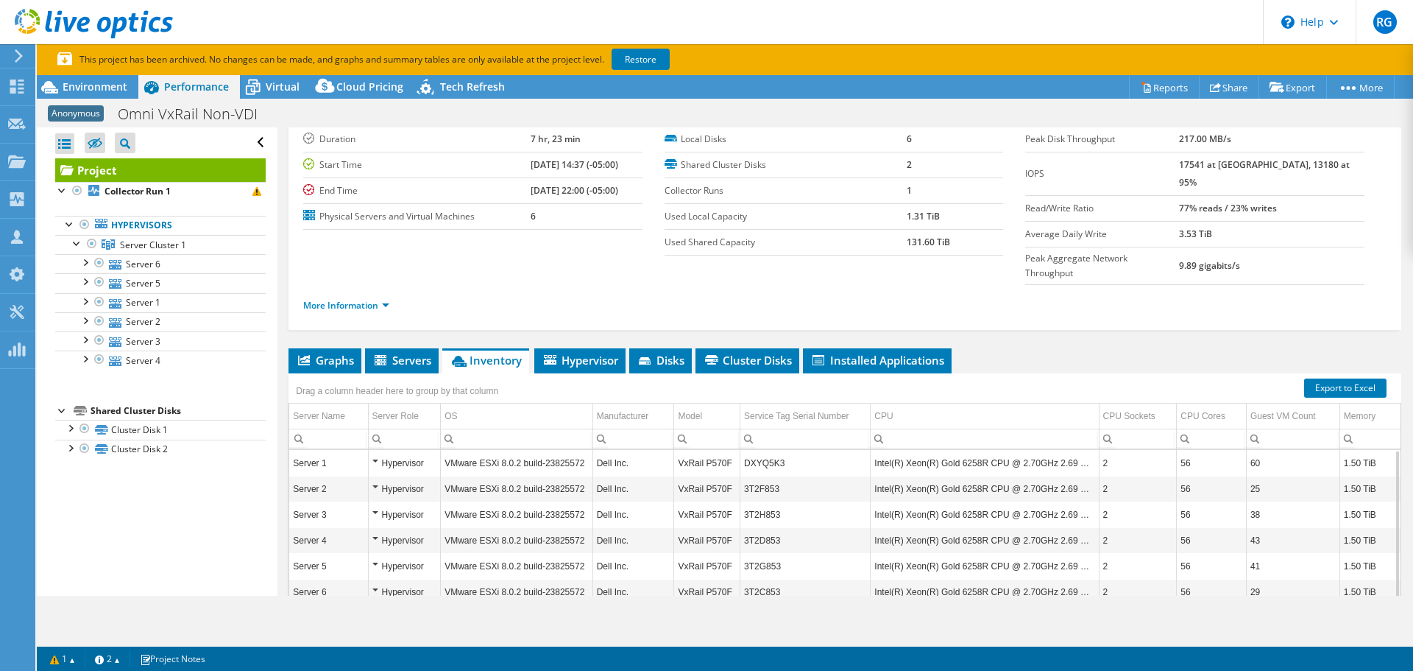
scroll to position [47, 0]
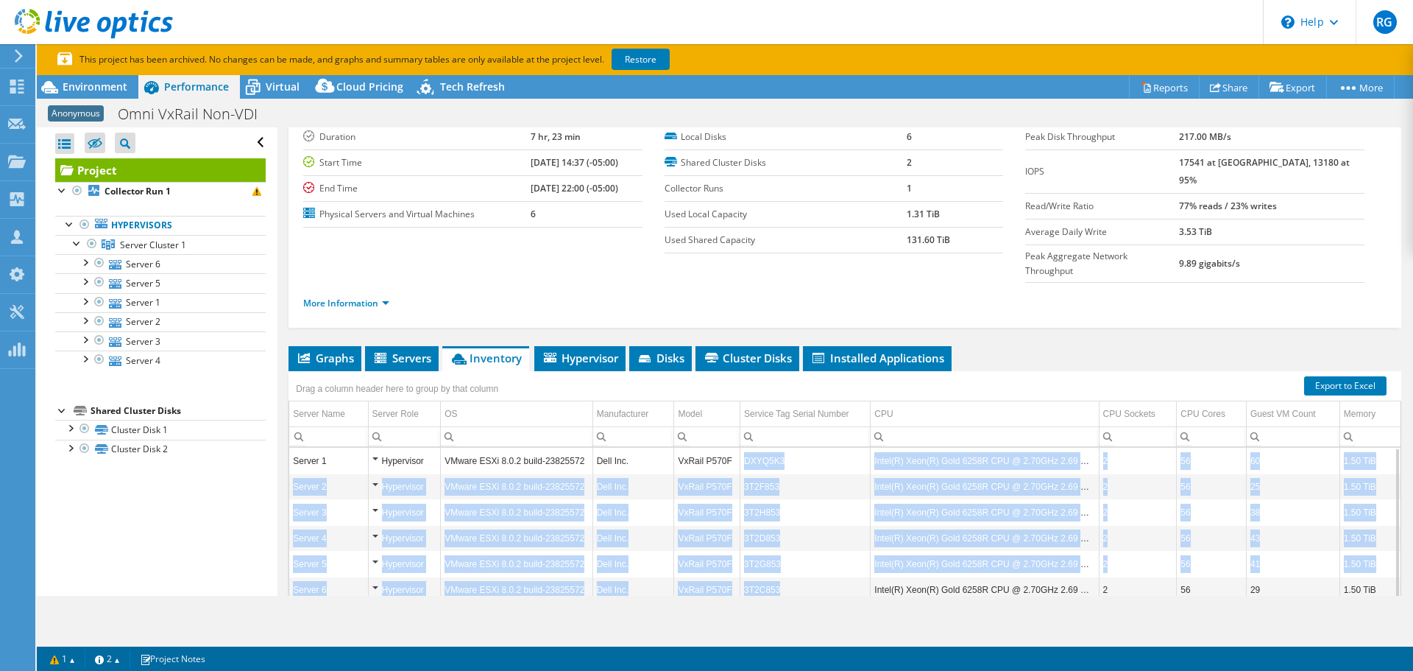
drag, startPoint x: 741, startPoint y: 434, endPoint x: 784, endPoint y: 555, distance: 128.7
click at [784, 555] on tbody "Server 1 Hypervisor VMware ESXi 8.0.2 build-23825572 Dell Inc. VxRail P570F DXY…" at bounding box center [844, 564] width 1111 height 235
click at [605, 447] on td "Dell Inc." at bounding box center [633, 460] width 82 height 26
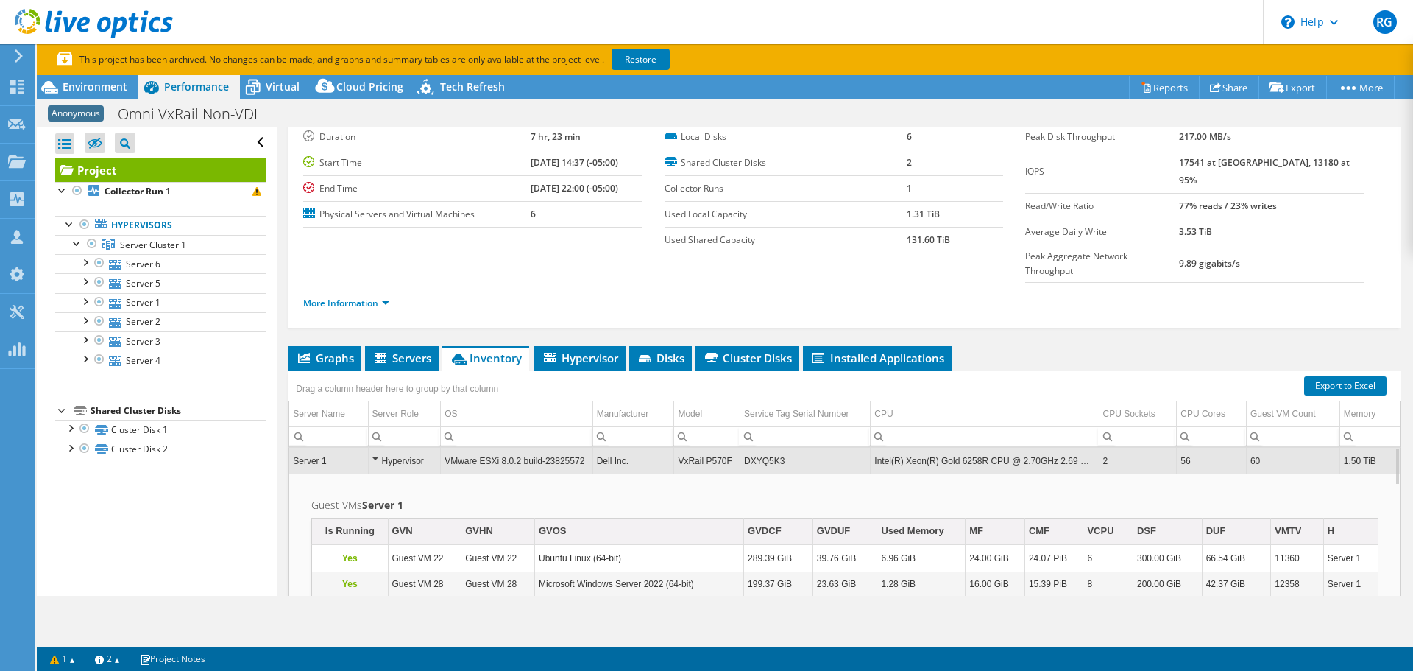
click at [754, 447] on td "DXYQ5K3" at bounding box center [805, 460] width 130 height 26
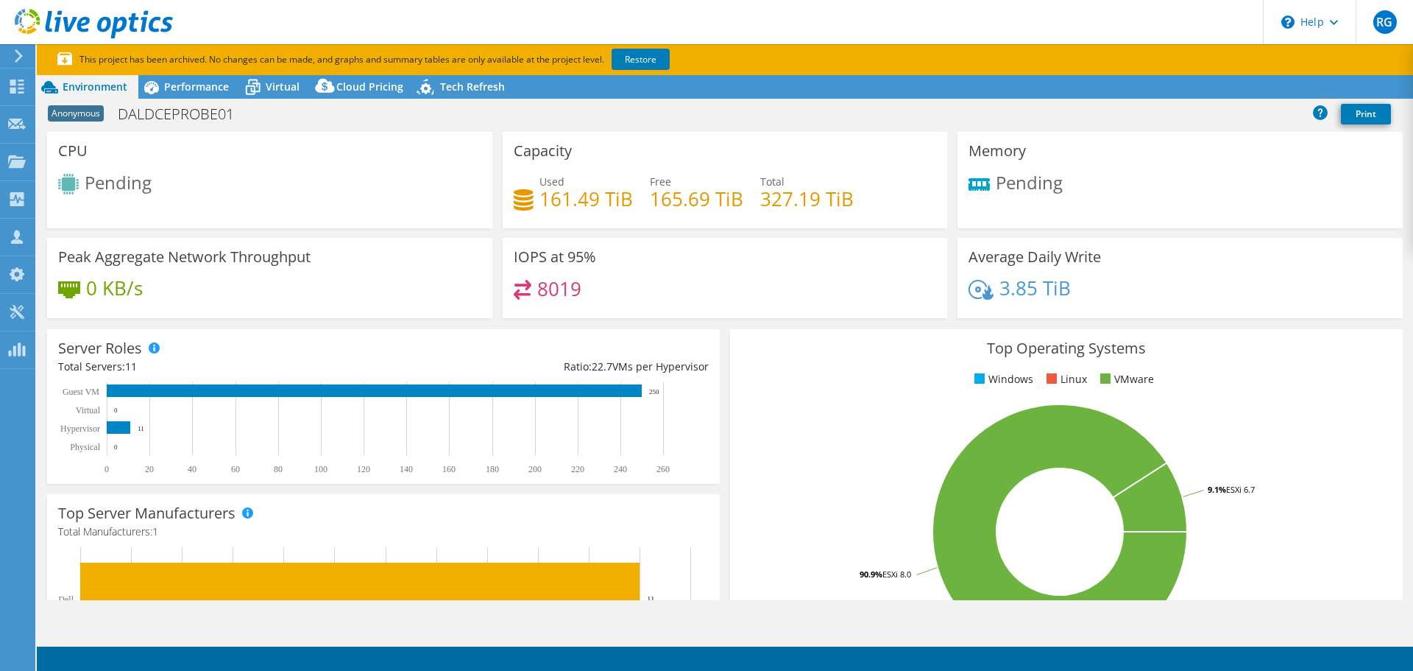
select select "USD"
click at [212, 91] on span "Performance" at bounding box center [196, 86] width 65 height 14
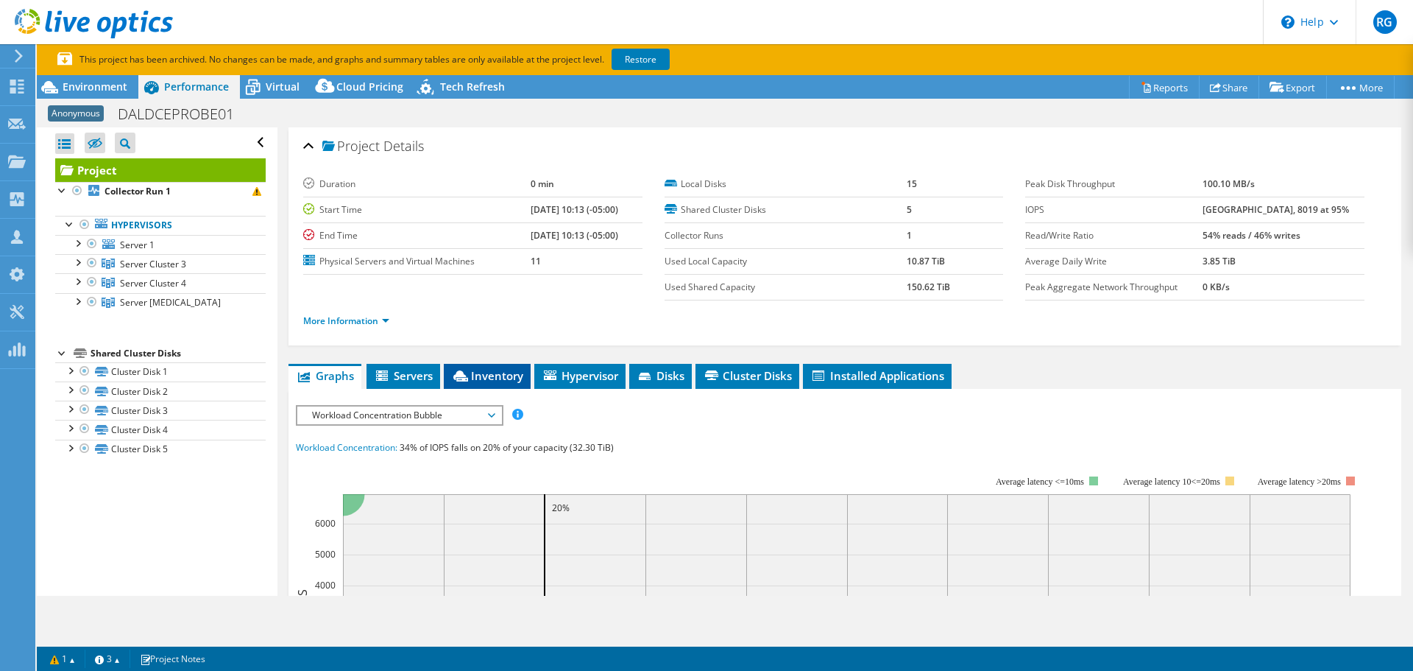
click at [501, 366] on li "Inventory" at bounding box center [487, 376] width 87 height 25
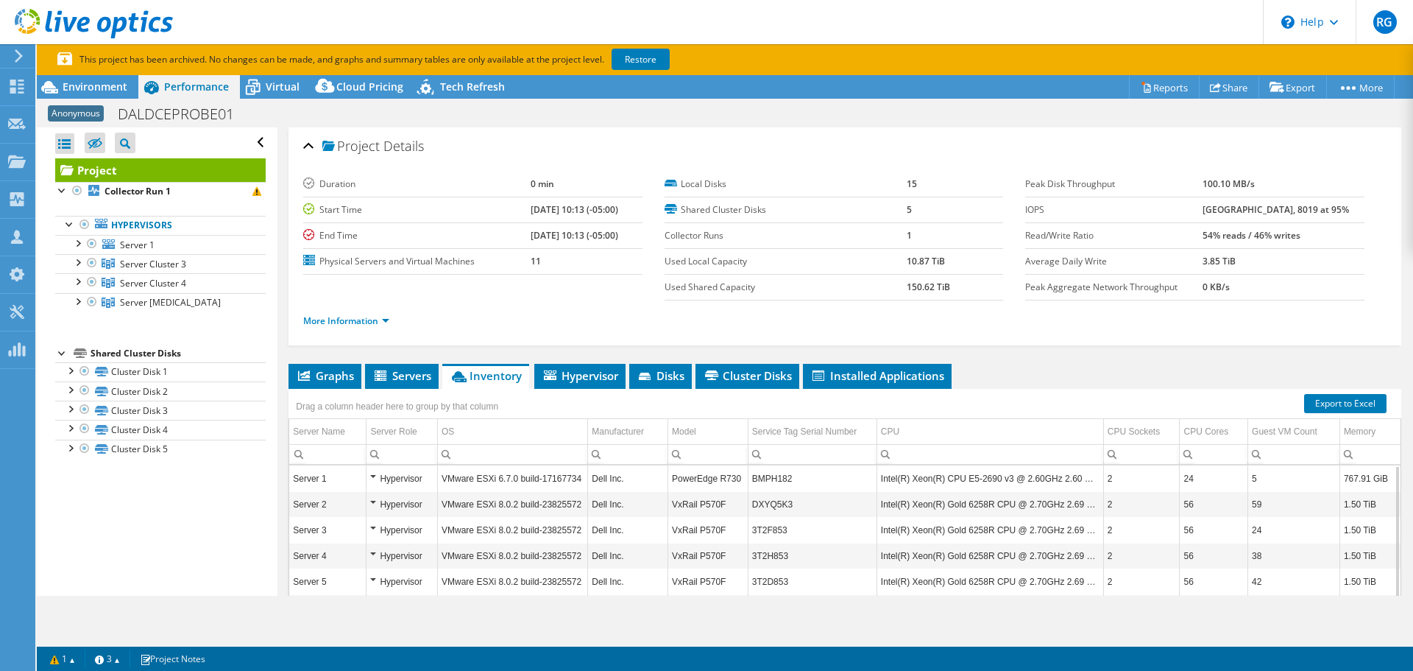
click at [1040, 380] on ul "Graphs Servers Inventory Hypervisor Disks Cluster Disks Installed Applications" at bounding box center [845, 376] width 1113 height 25
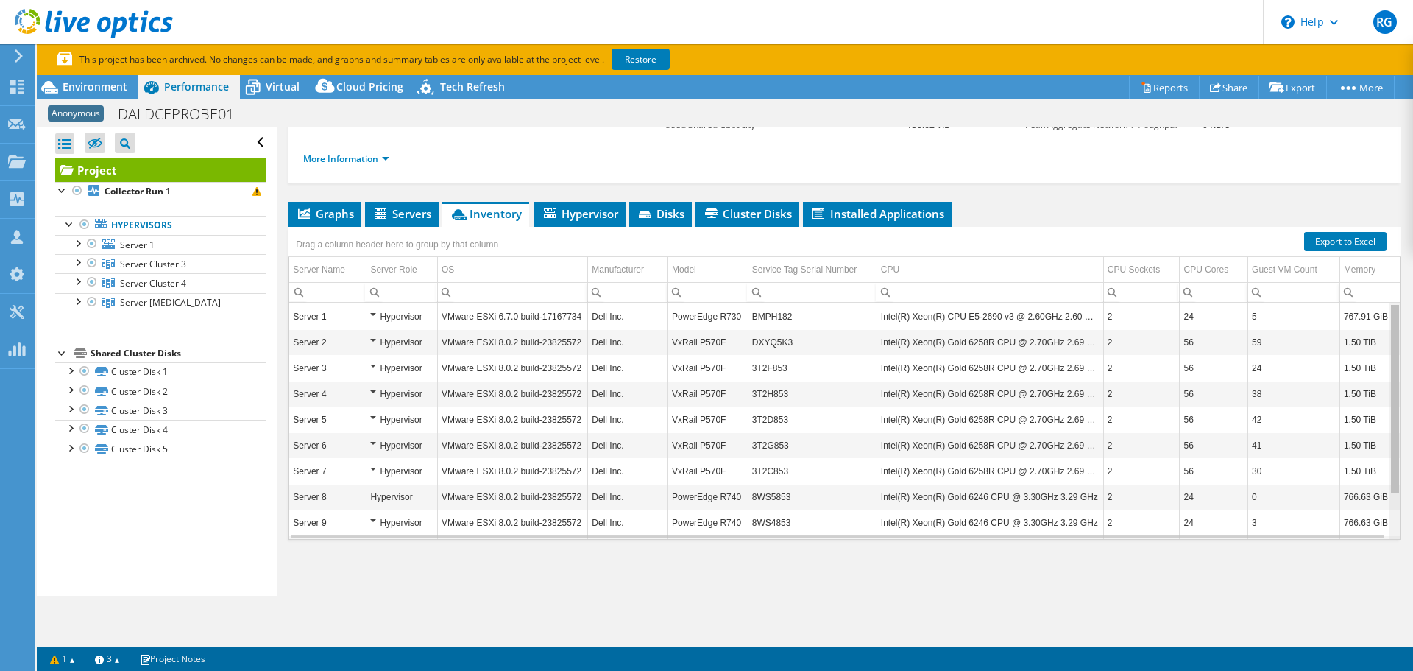
drag, startPoint x: 1387, startPoint y: 450, endPoint x: 1379, endPoint y: 388, distance: 63.1
click at [1379, 388] on body "RG Partner Team Member Robert Graham robert_graham@shi.com shi.com My Profile L…" at bounding box center [706, 335] width 1413 height 671
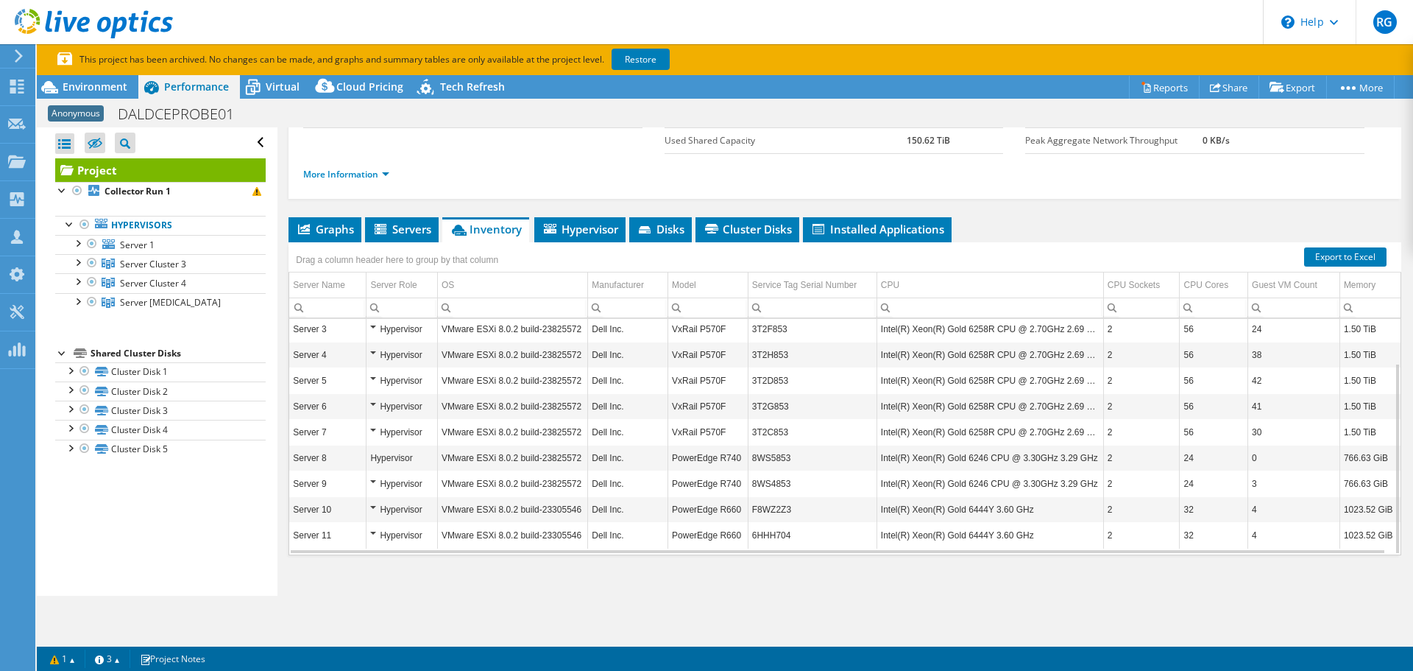
scroll to position [147, 0]
drag, startPoint x: 760, startPoint y: 457, endPoint x: 785, endPoint y: 458, distance: 25.0
click at [785, 458] on td "8WS5853" at bounding box center [812, 457] width 129 height 26
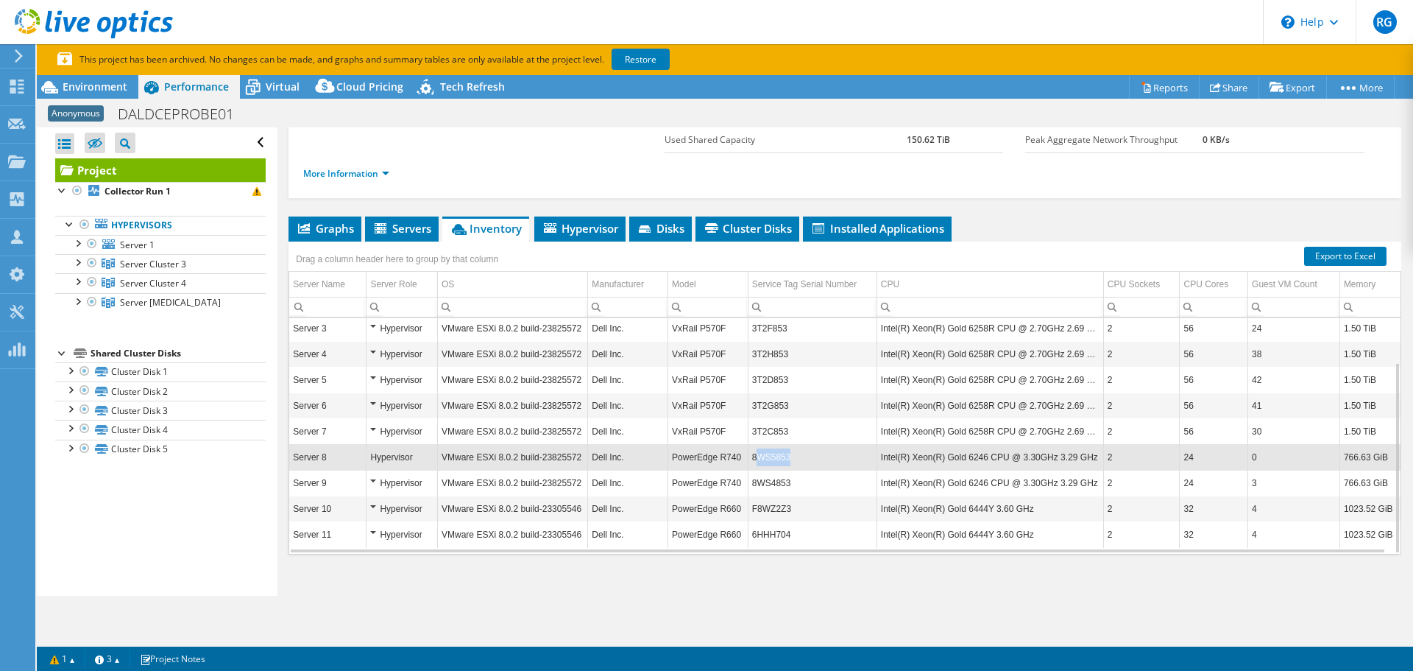
click at [785, 458] on td "8WS5853" at bounding box center [812, 457] width 129 height 26
drag, startPoint x: 788, startPoint y: 458, endPoint x: 741, endPoint y: 455, distance: 46.5
click at [740, 455] on tr "Server 8 Hypervisor VMware ESXi 8.0.2 build-23825572 Dell Inc. PowerEdge R740 8…" at bounding box center [844, 457] width 1111 height 26
copy tr "8WS5853"
drag, startPoint x: 791, startPoint y: 485, endPoint x: 743, endPoint y: 484, distance: 47.8
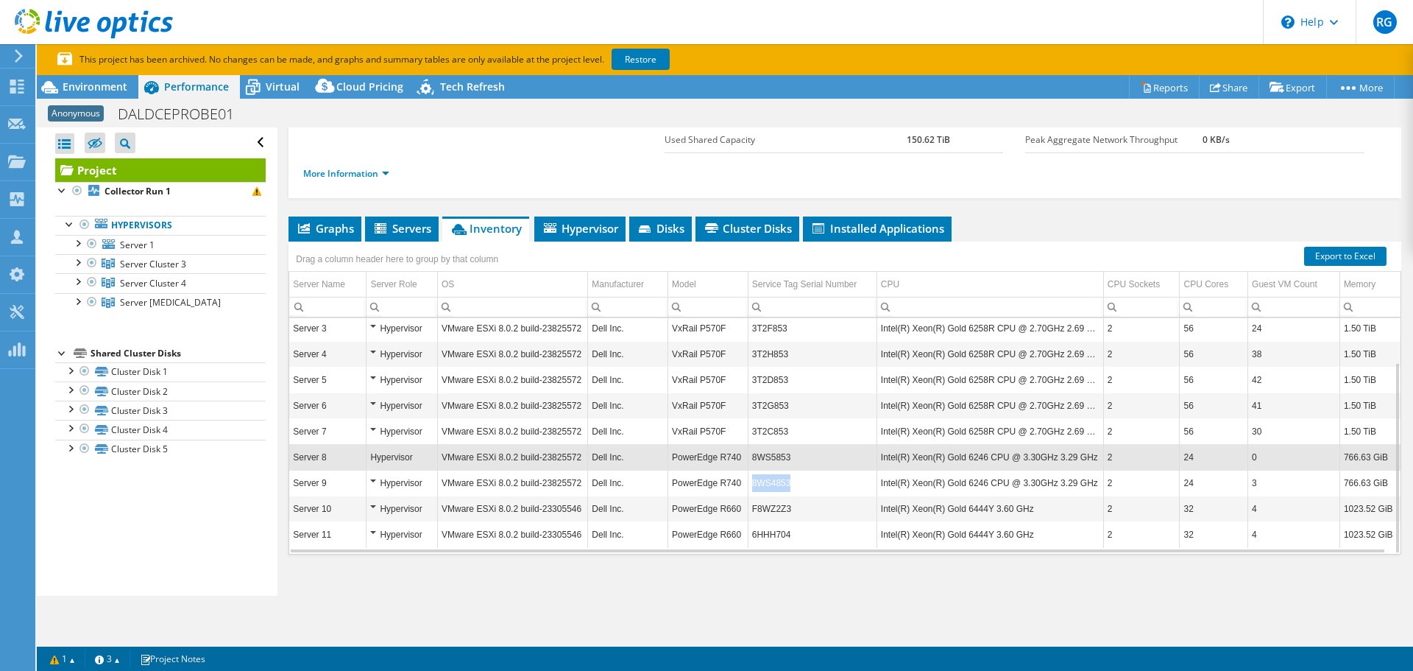
click at [743, 484] on tr "Server 9 Hypervisor VMware ESXi 8.0.2 build-23825572 Dell Inc. PowerEdge R740 8…" at bounding box center [844, 483] width 1111 height 26
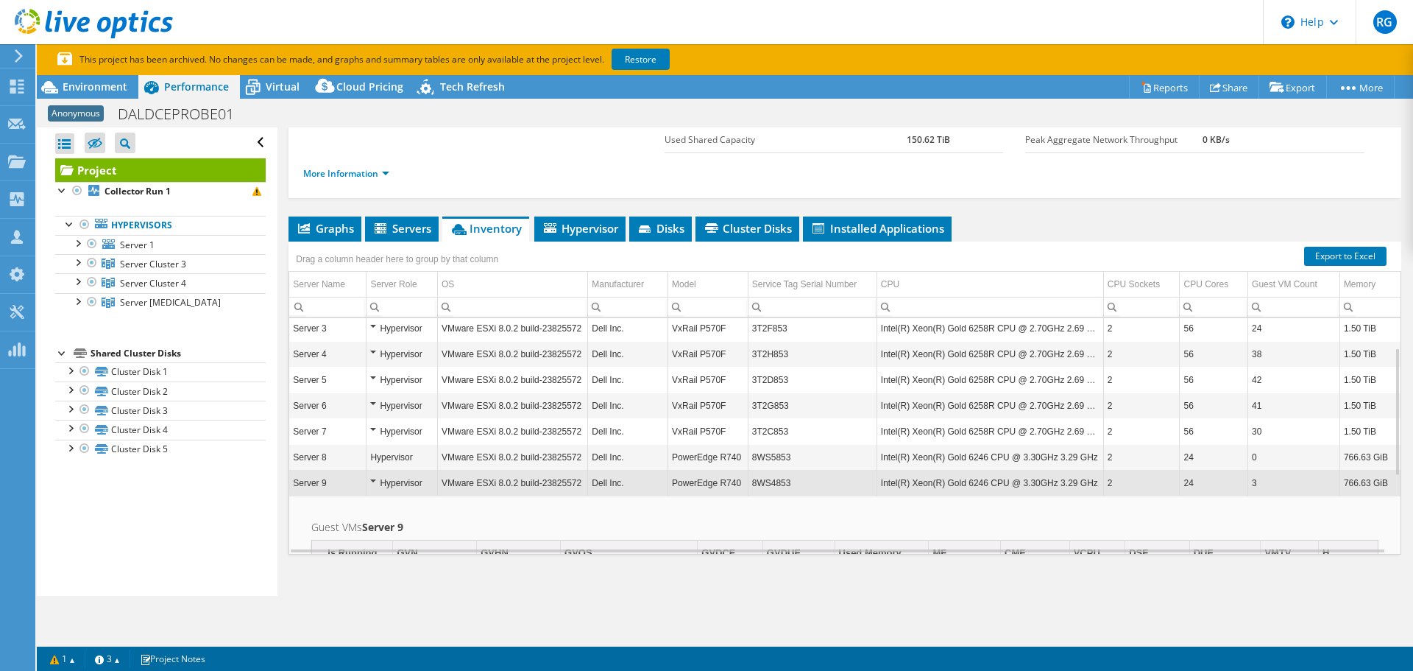
drag, startPoint x: 743, startPoint y: 484, endPoint x: 751, endPoint y: 482, distance: 8.4
click at [751, 482] on td "8WS4853" at bounding box center [812, 483] width 129 height 26
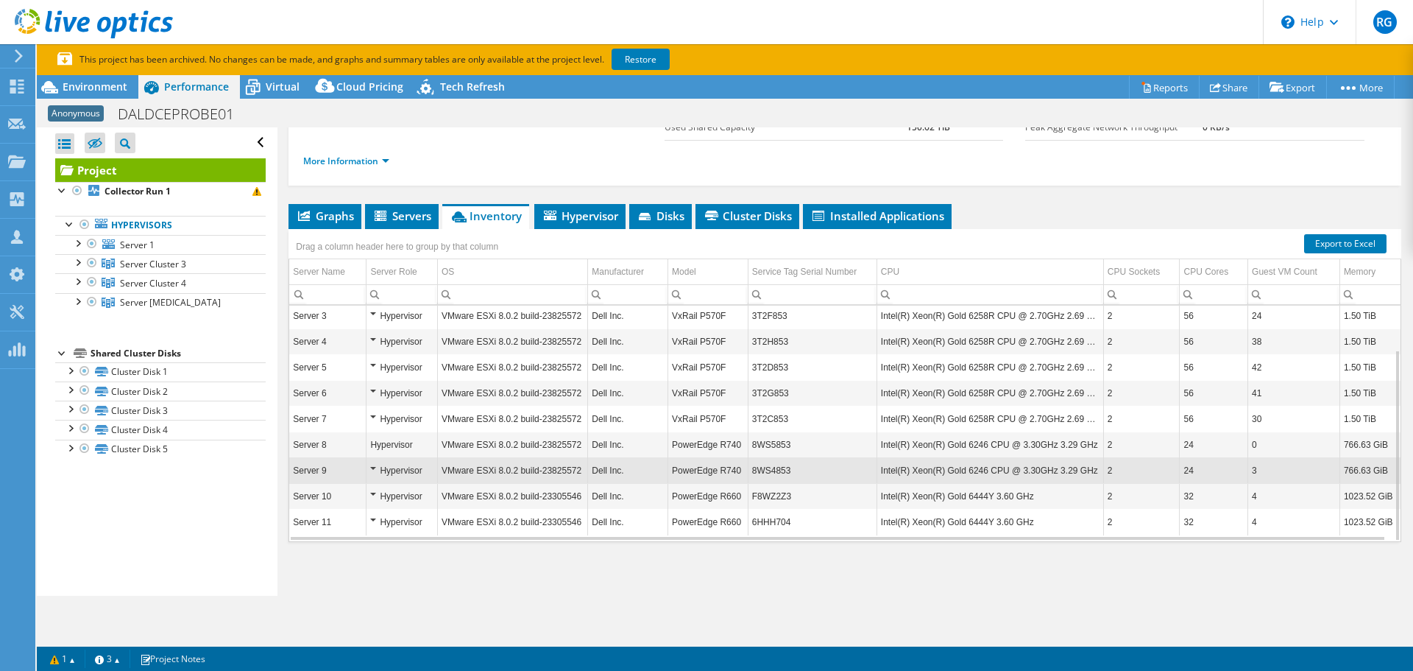
scroll to position [162, 0]
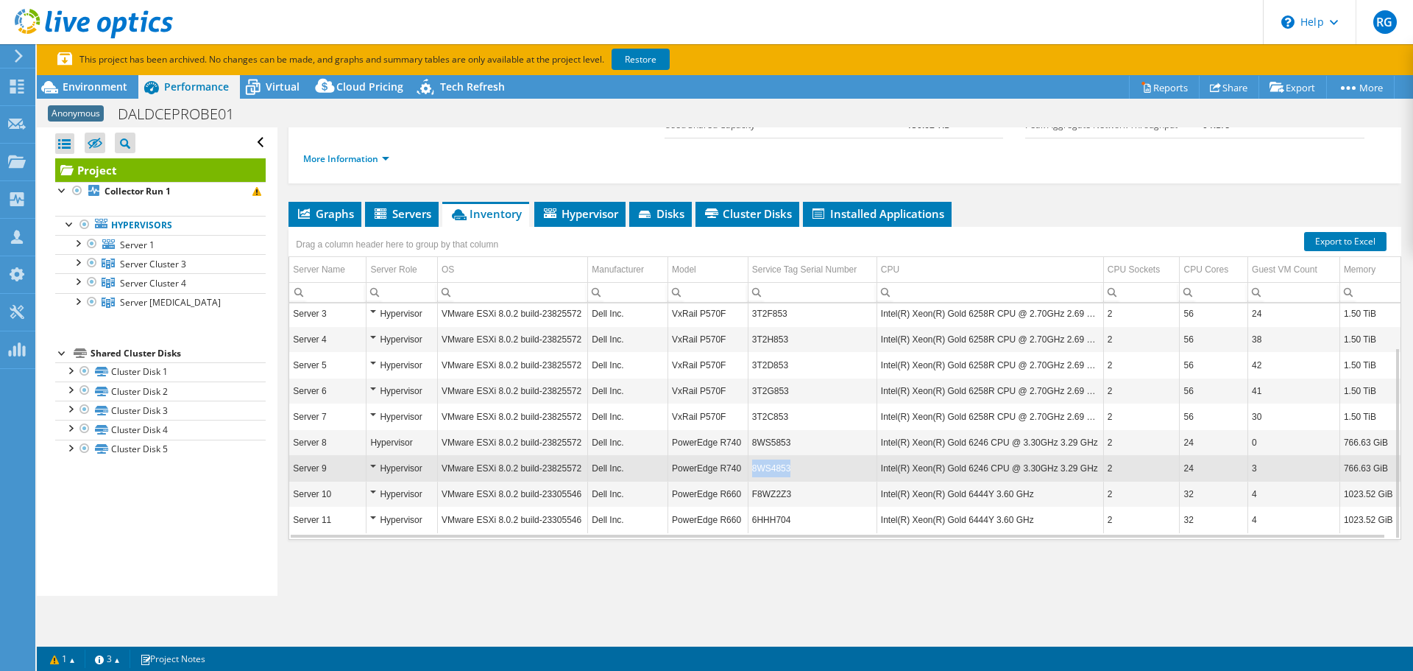
drag, startPoint x: 785, startPoint y: 465, endPoint x: 751, endPoint y: 466, distance: 33.9
click at [751, 466] on td "8WS4853" at bounding box center [812, 468] width 129 height 26
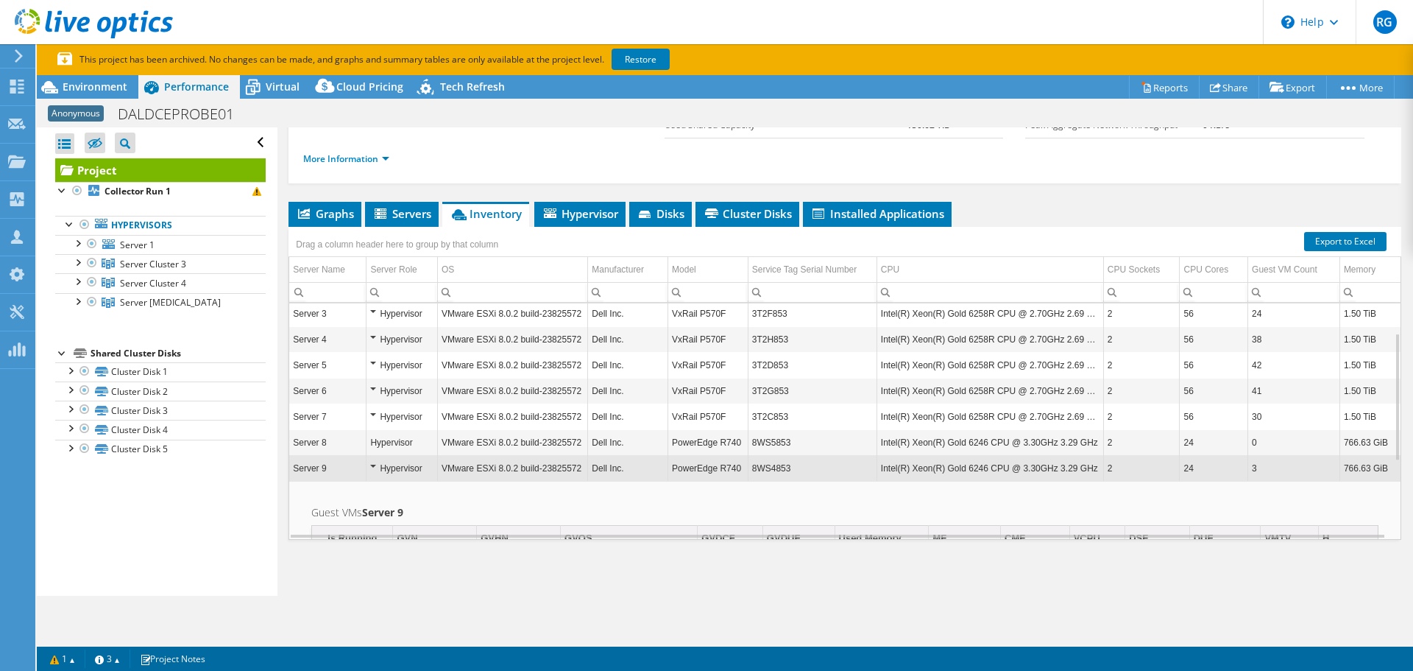
click at [763, 467] on td "8WS4853" at bounding box center [812, 468] width 129 height 26
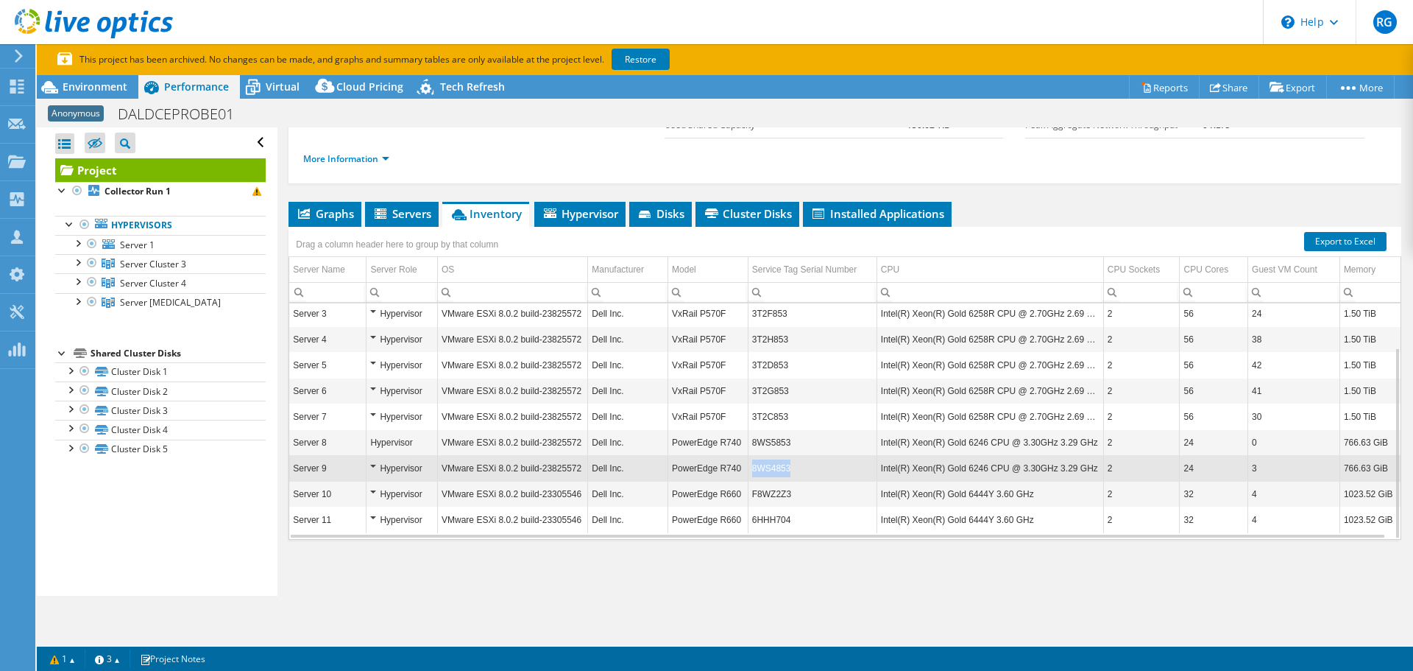
drag, startPoint x: 746, startPoint y: 467, endPoint x: 788, endPoint y: 470, distance: 42.1
click at [788, 470] on td "8WS4853" at bounding box center [812, 468] width 129 height 26
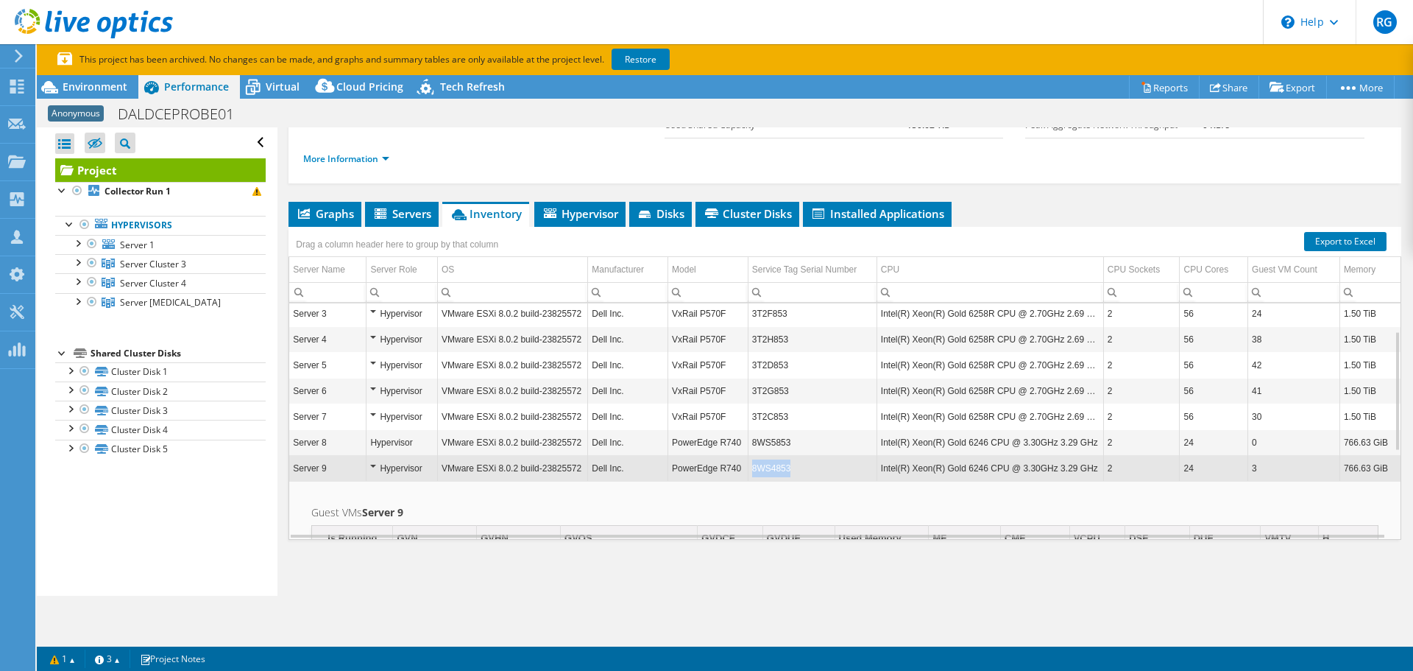
drag, startPoint x: 778, startPoint y: 470, endPoint x: 751, endPoint y: 470, distance: 27.2
click at [751, 470] on td "8WS4853" at bounding box center [812, 468] width 129 height 26
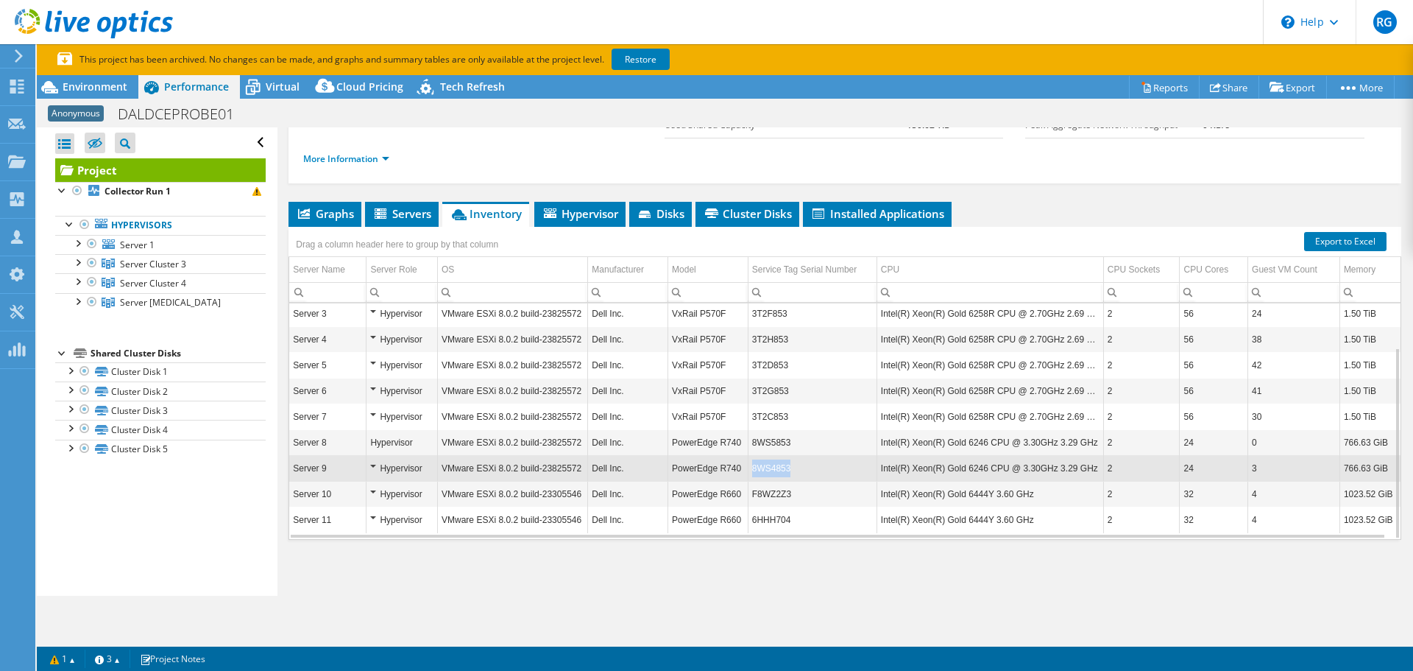
drag, startPoint x: 746, startPoint y: 467, endPoint x: 786, endPoint y: 467, distance: 39.8
click at [786, 467] on td "8WS4853" at bounding box center [812, 468] width 129 height 26
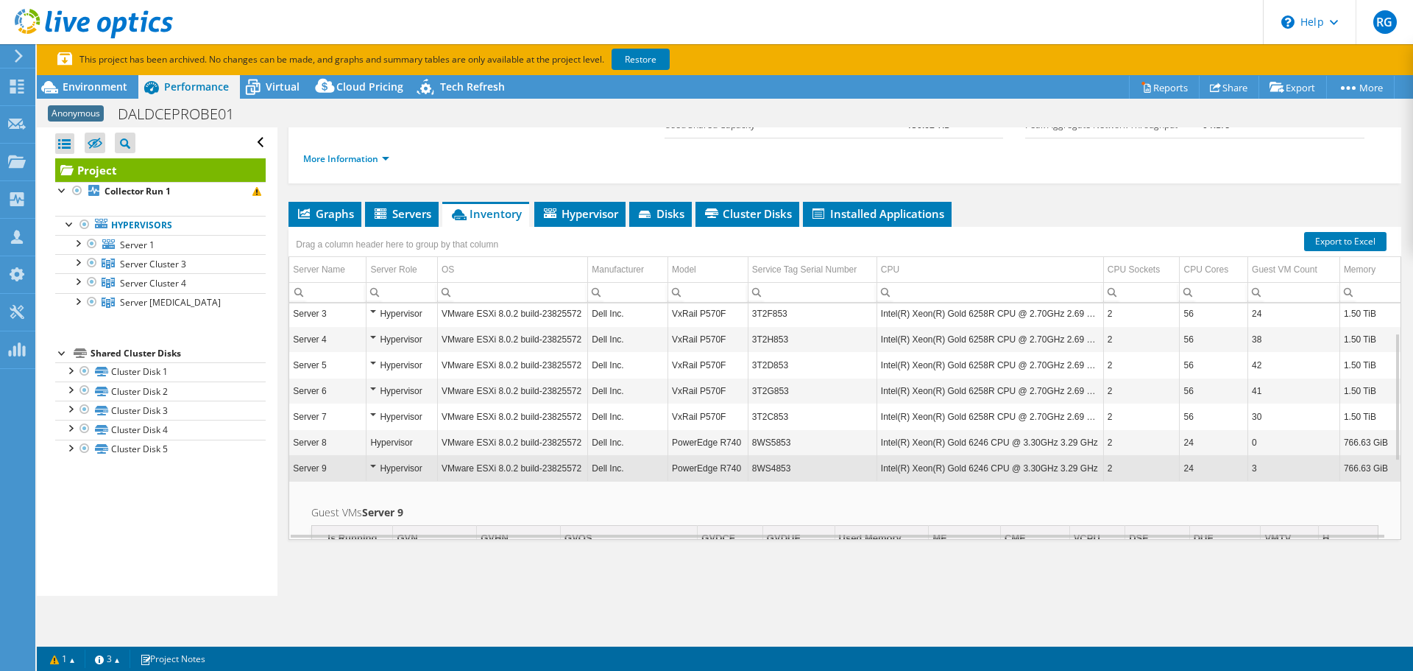
drag, startPoint x: 793, startPoint y: 467, endPoint x: 756, endPoint y: 467, distance: 36.8
click at [752, 467] on td "8WS4853" at bounding box center [812, 468] width 129 height 26
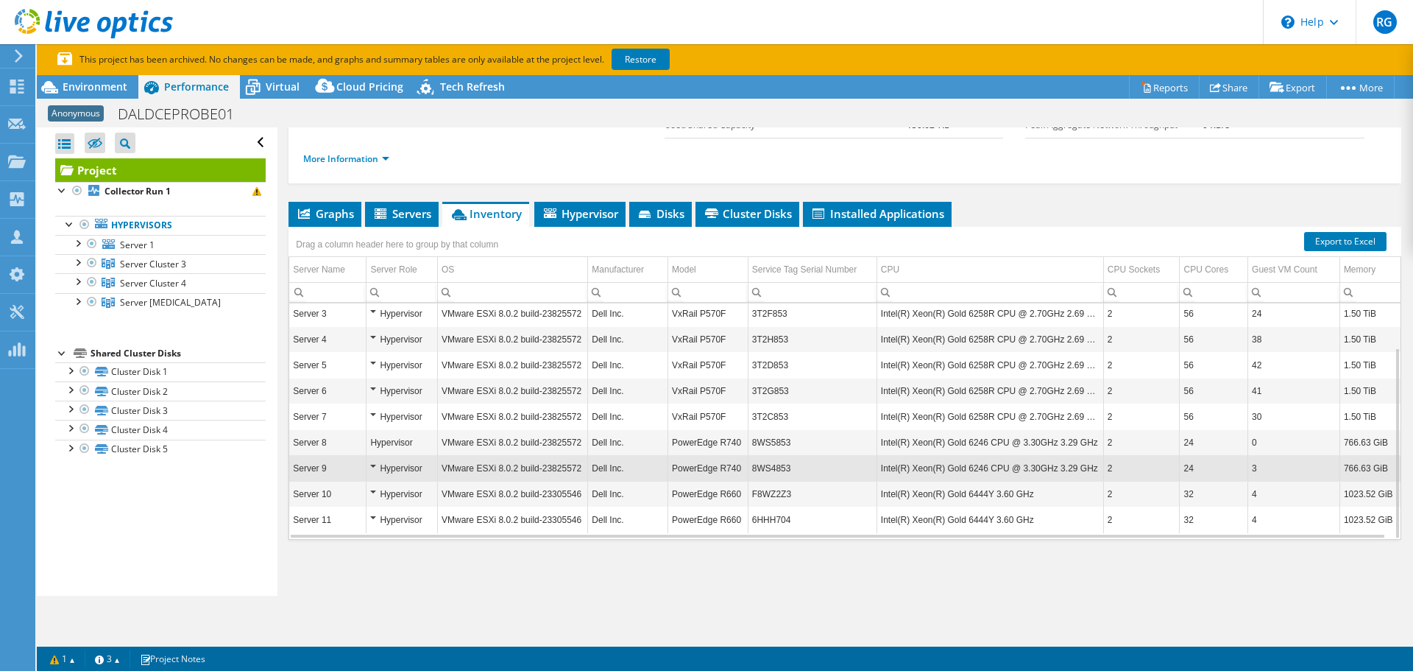
click at [765, 393] on td "3T2G853" at bounding box center [812, 391] width 129 height 26
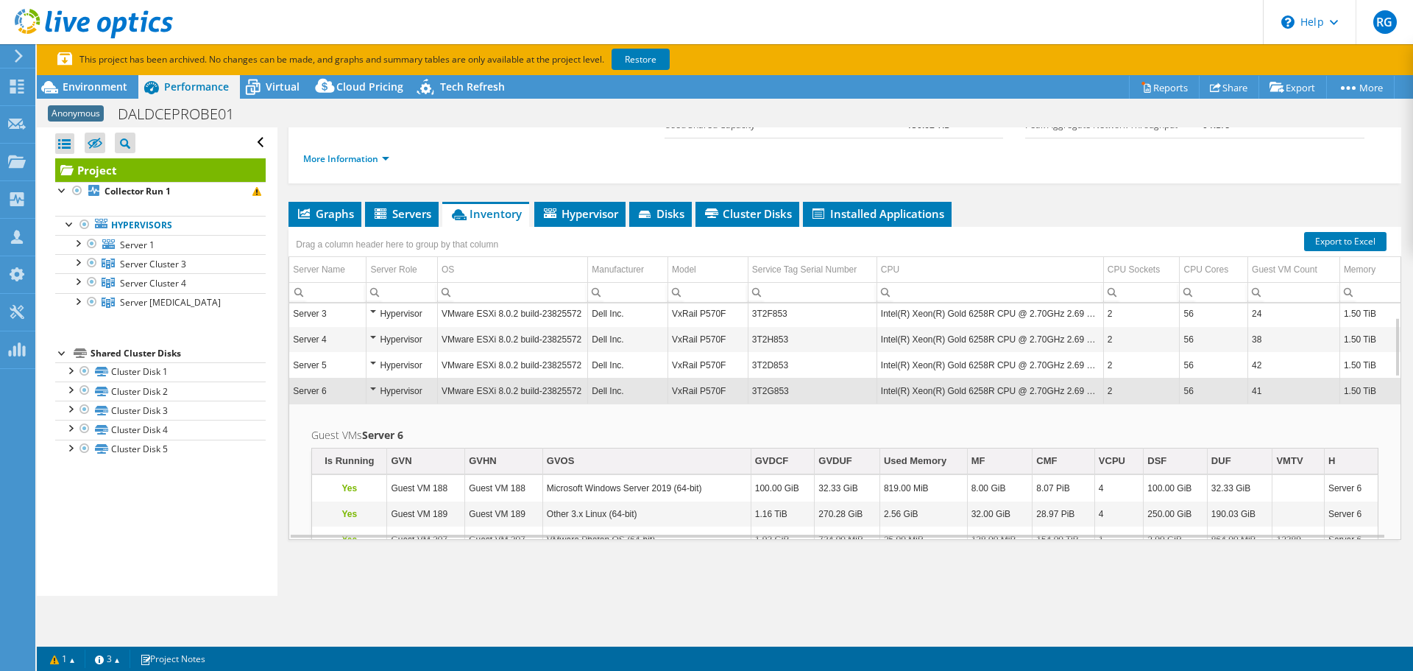
click at [774, 389] on td "3T2G853" at bounding box center [812, 391] width 129 height 26
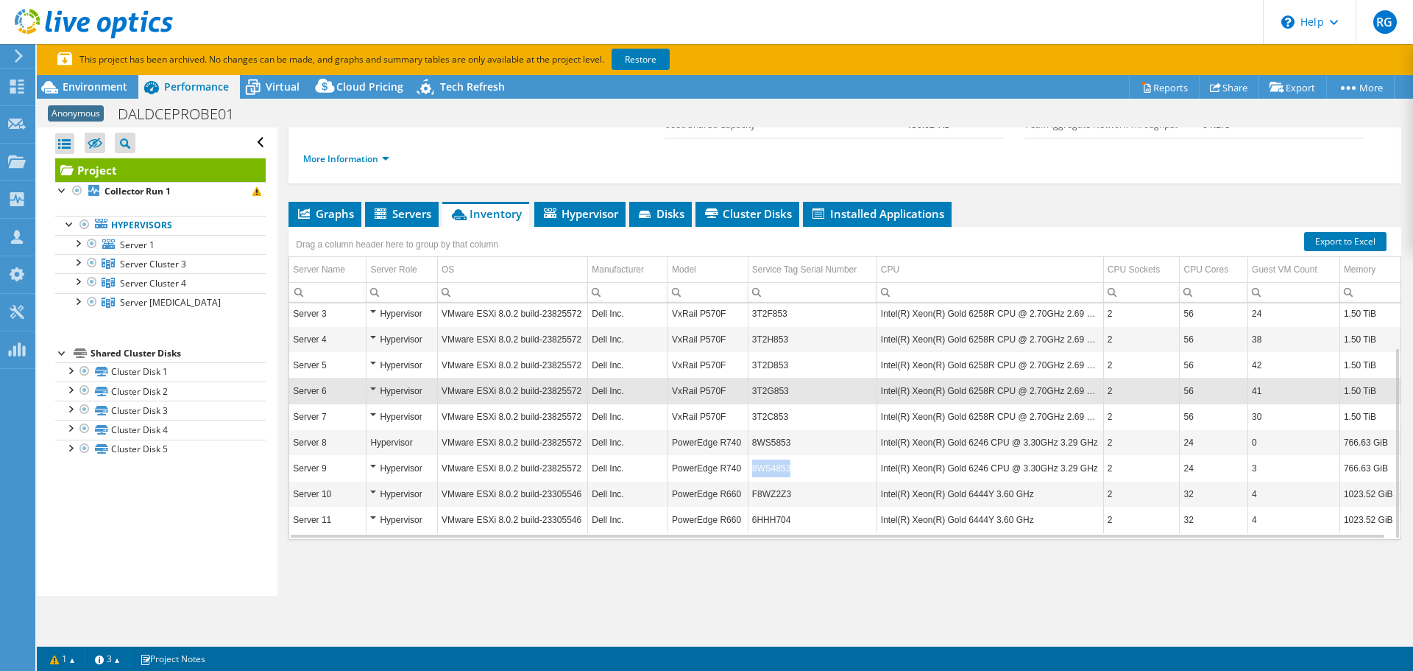
drag, startPoint x: 747, startPoint y: 470, endPoint x: 787, endPoint y: 466, distance: 39.9
click at [787, 466] on td "8WS4853" at bounding box center [812, 468] width 129 height 26
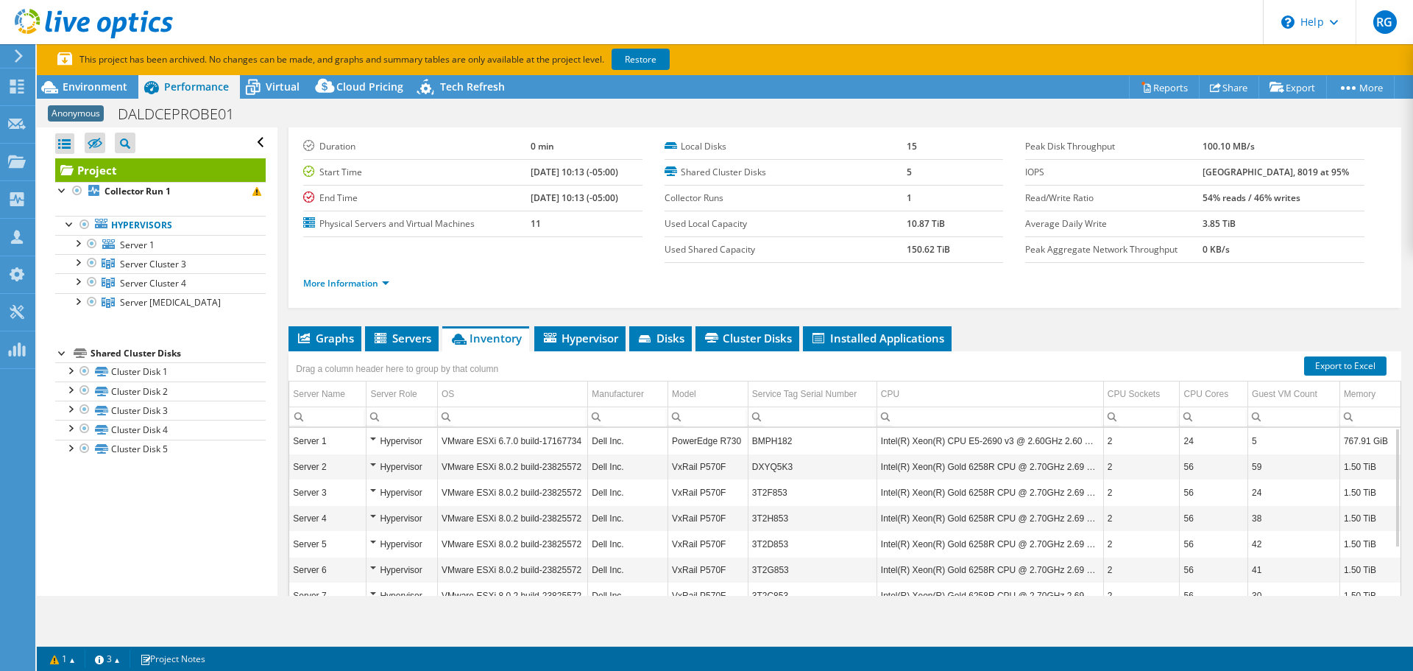
scroll to position [15, 0]
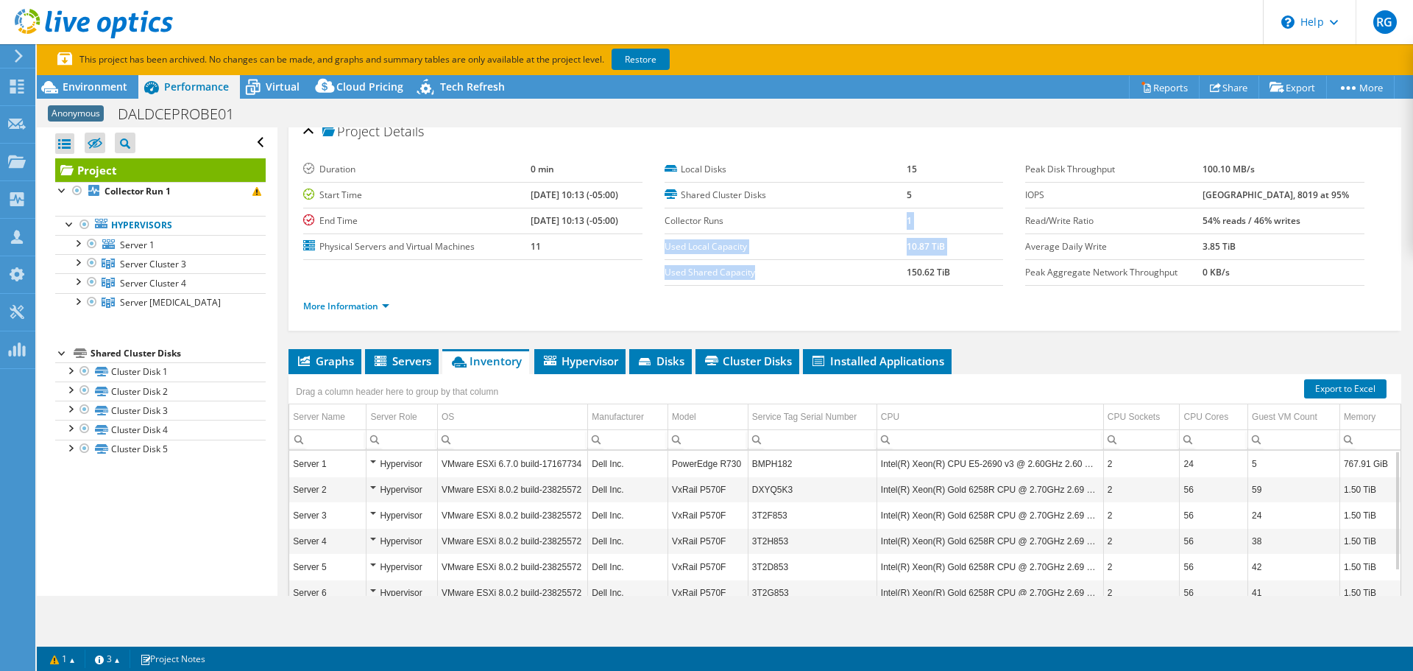
drag, startPoint x: 768, startPoint y: 272, endPoint x: 749, endPoint y: 233, distance: 43.1
click at [749, 233] on tbody "Local Disks 15 Shared Cluster Disks 5 Collector Runs 1 Used Local Capacity 10.8…" at bounding box center [834, 221] width 339 height 129
click at [702, 223] on label "Collector Runs" at bounding box center [786, 220] width 242 height 15
drag, startPoint x: 703, startPoint y: 218, endPoint x: 718, endPoint y: 273, distance: 57.3
click at [718, 273] on tbody "Local Disks 15 Shared Cluster Disks 5 Collector Runs 1 Used Local Capacity 10.8…" at bounding box center [834, 221] width 339 height 129
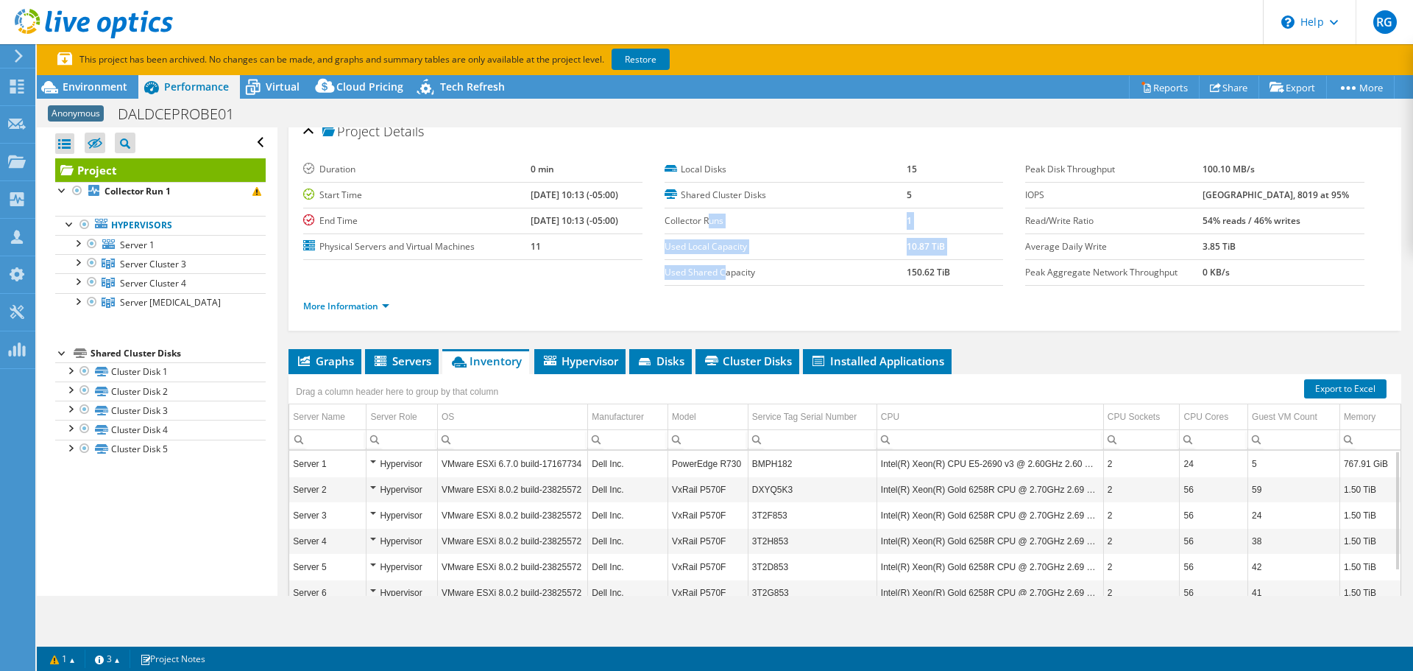
click at [718, 273] on label "Used Shared Capacity" at bounding box center [786, 272] width 242 height 15
drag, startPoint x: 720, startPoint y: 271, endPoint x: 717, endPoint y: 249, distance: 22.3
click at [717, 249] on tbody "Local Disks 15 Shared Cluster Disks 5 Collector Runs 1 Used Local Capacity 10.8…" at bounding box center [834, 221] width 339 height 129
click at [1113, 271] on label "Peak Aggregate Network Throughput" at bounding box center [1113, 272] width 177 height 15
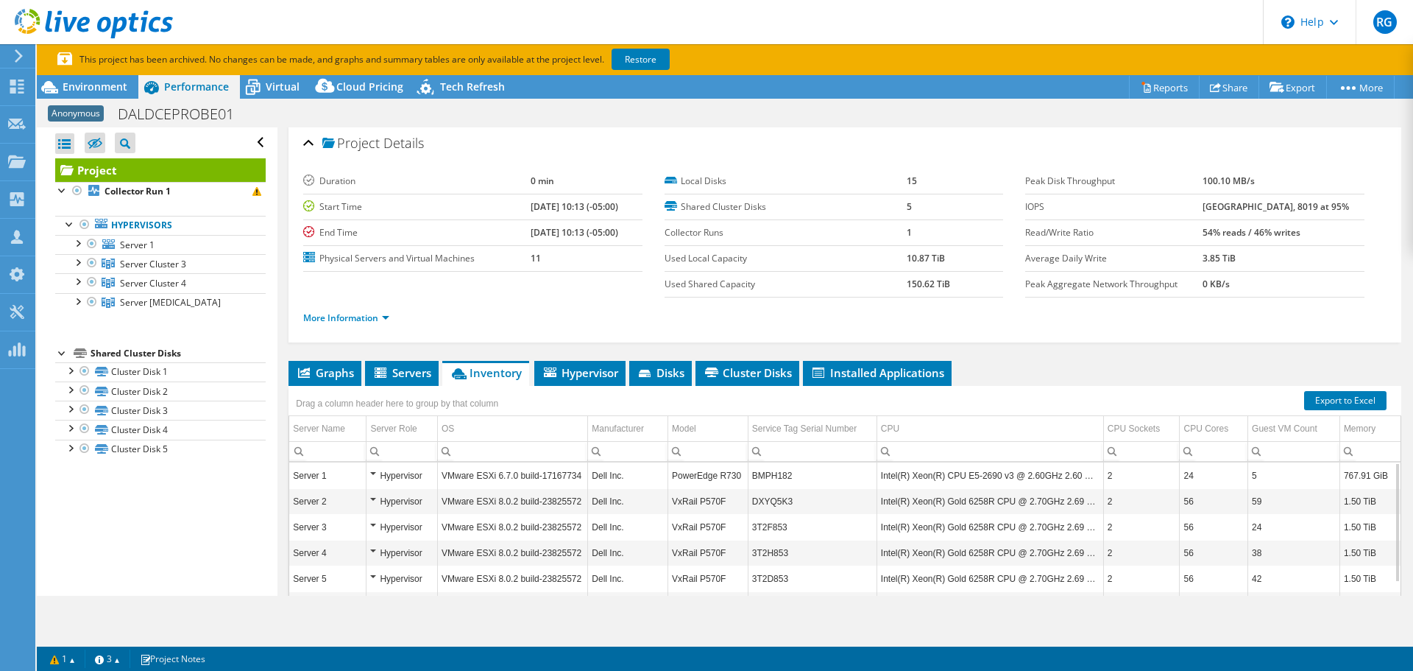
scroll to position [0, 0]
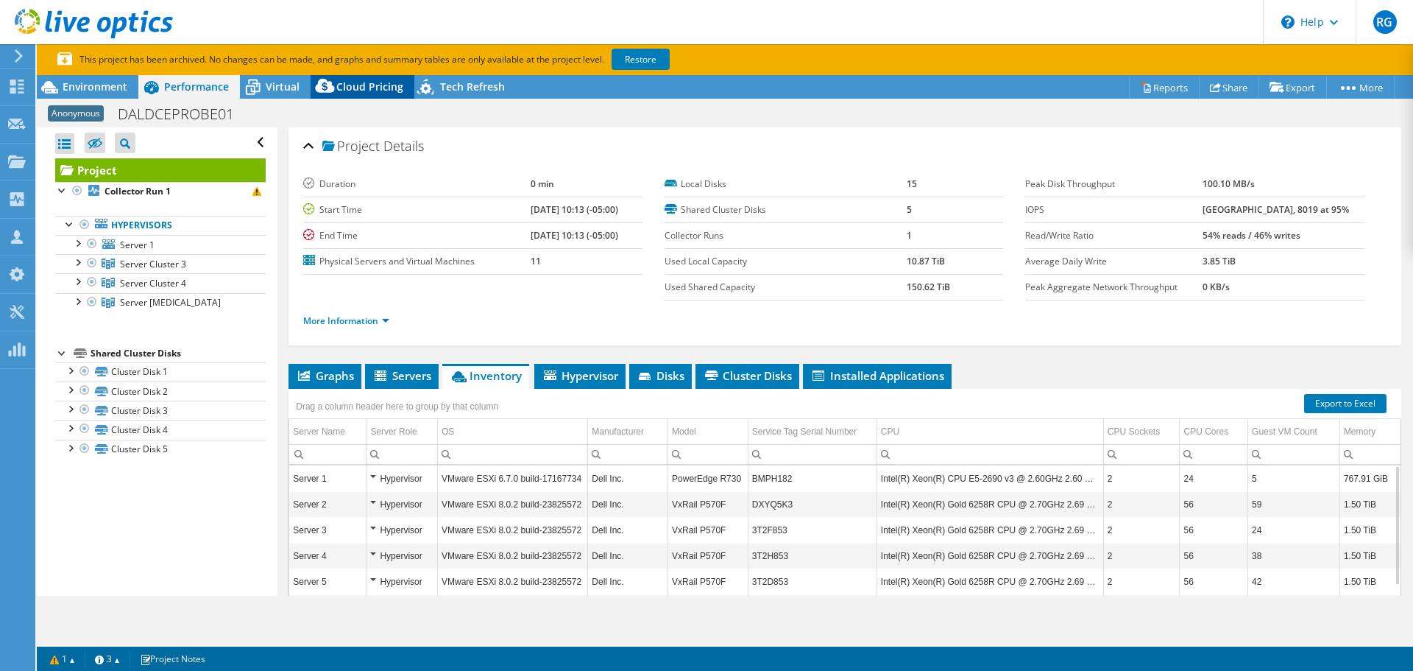
drag, startPoint x: 272, startPoint y: 86, endPoint x: 360, endPoint y: 90, distance: 88.4
click at [272, 86] on span "Virtual" at bounding box center [283, 86] width 34 height 14
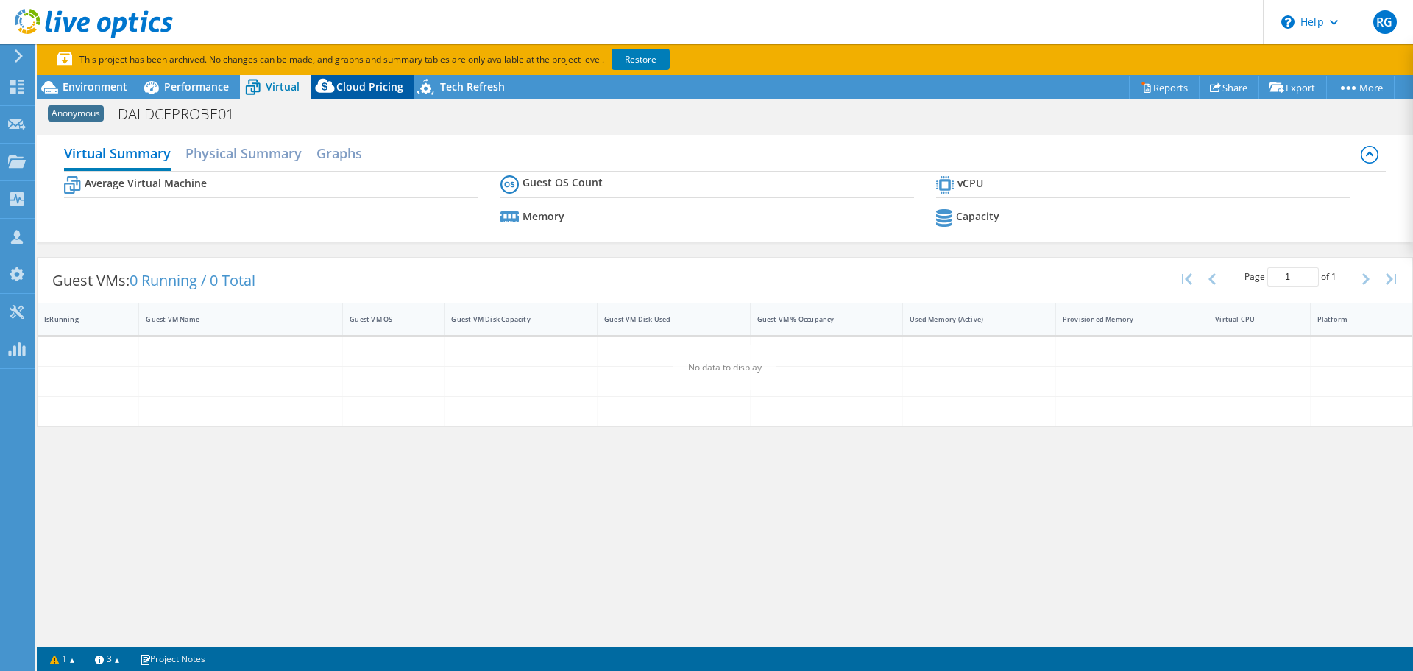
click at [366, 90] on span "Cloud Pricing" at bounding box center [369, 86] width 67 height 14
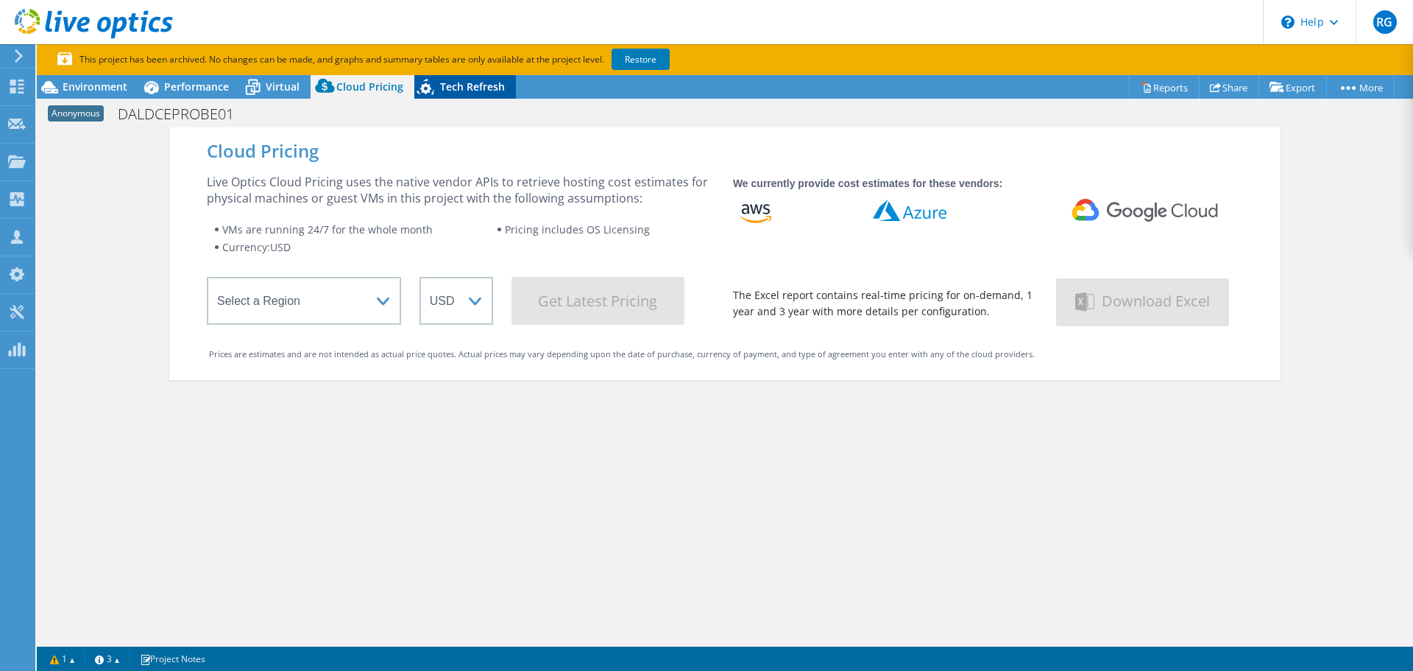
click at [459, 93] on span "Tech Refresh" at bounding box center [472, 86] width 65 height 14
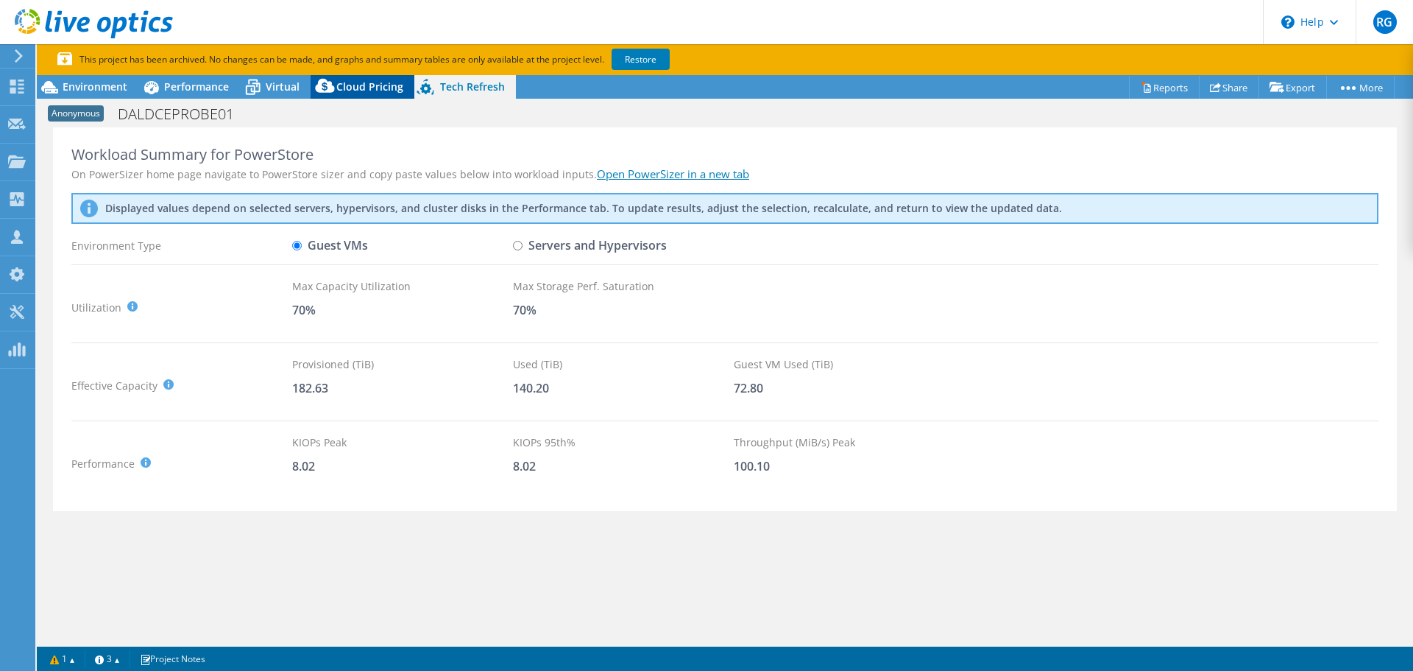
click at [323, 91] on icon at bounding box center [325, 88] width 29 height 29
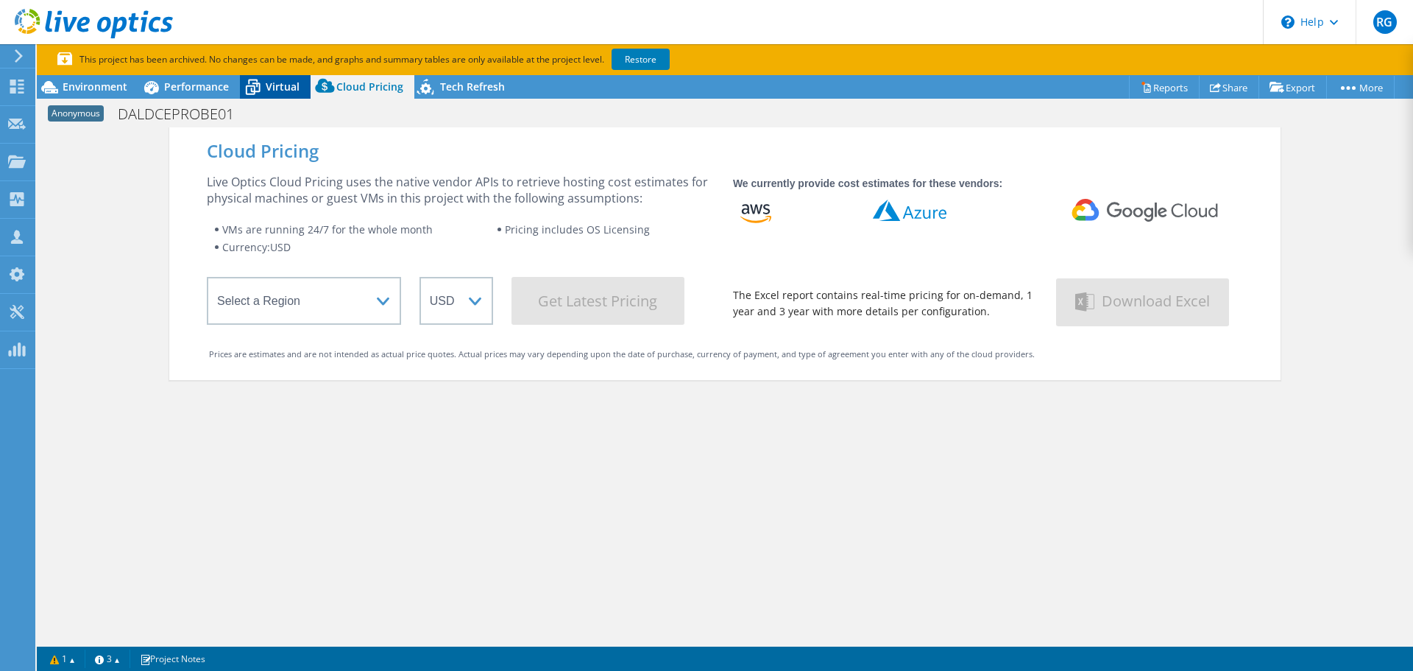
click at [275, 90] on span "Virtual" at bounding box center [283, 86] width 34 height 14
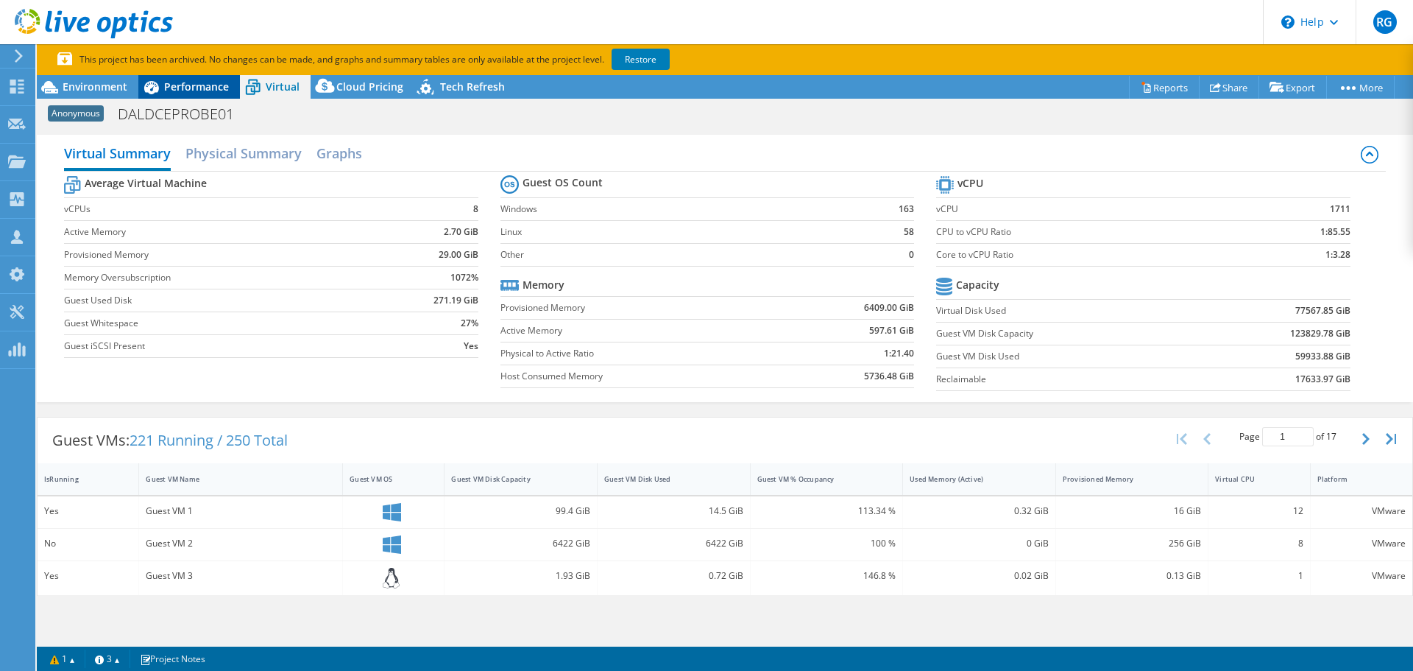
click at [176, 77] on div "Performance" at bounding box center [189, 87] width 102 height 24
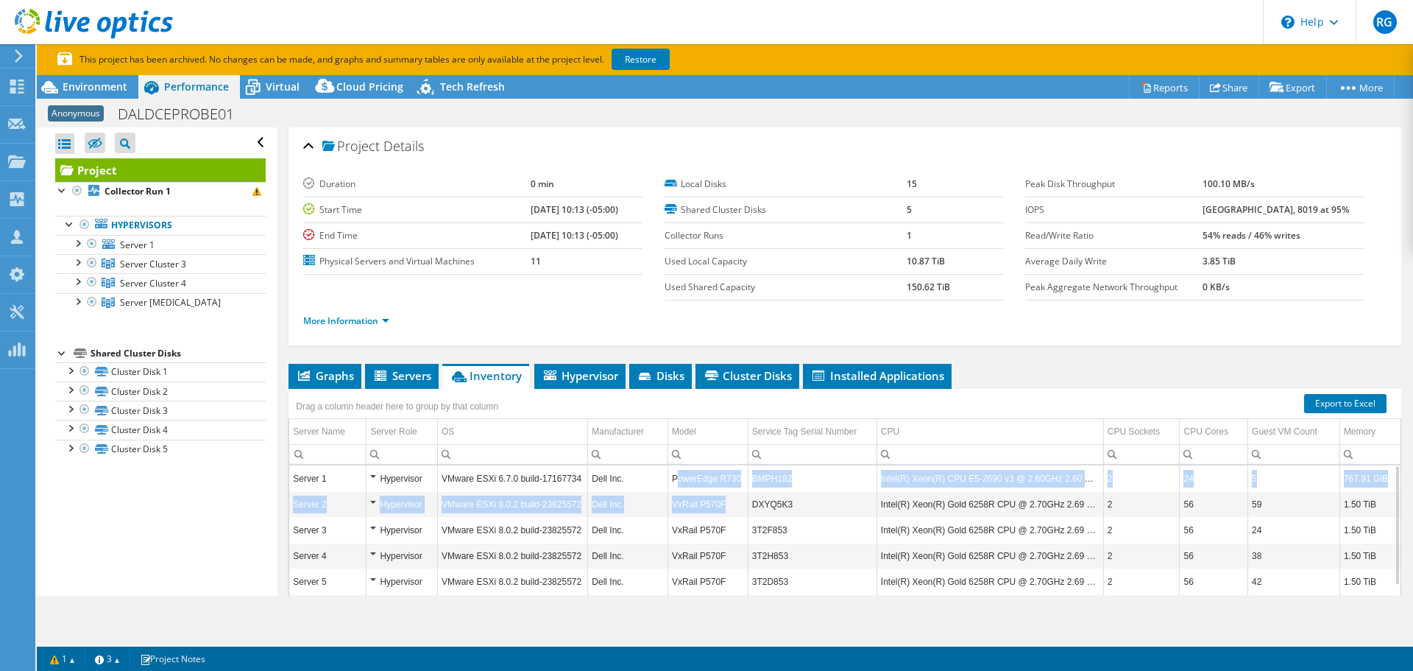
drag, startPoint x: 676, startPoint y: 481, endPoint x: 718, endPoint y: 511, distance: 51.7
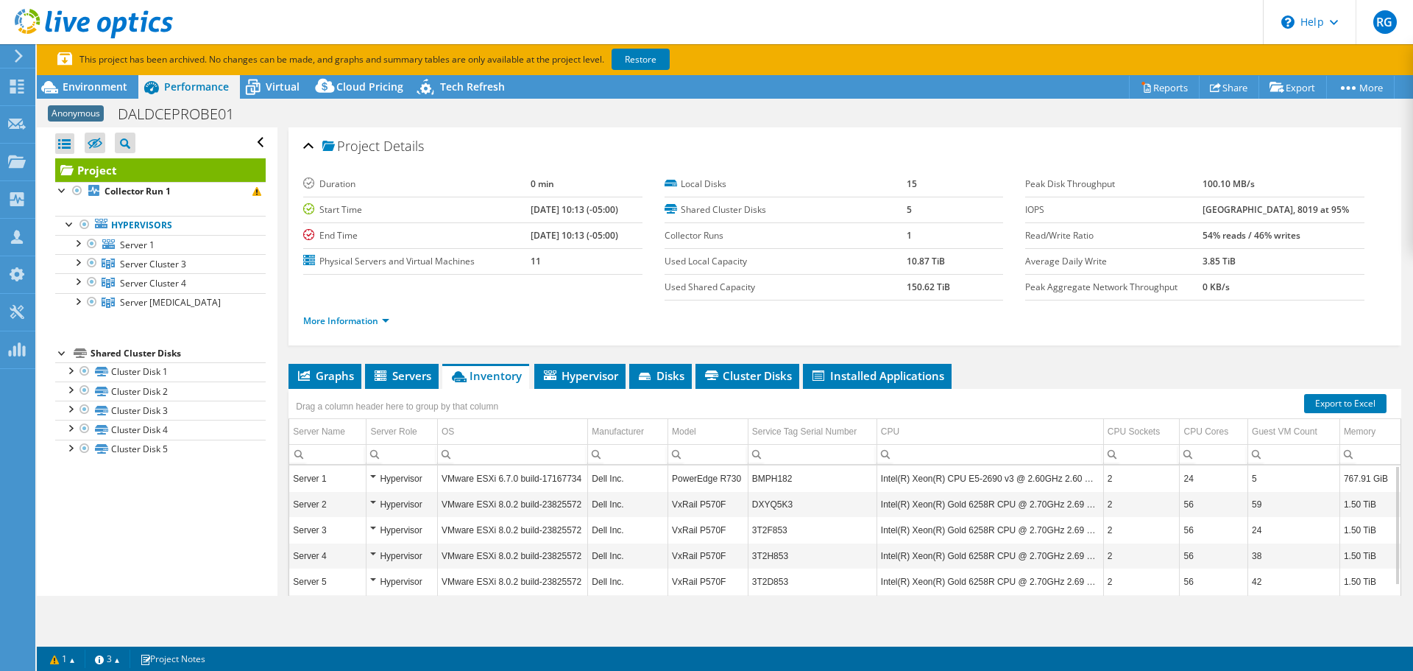
click at [717, 532] on td "VxRail P570F" at bounding box center [708, 530] width 80 height 26
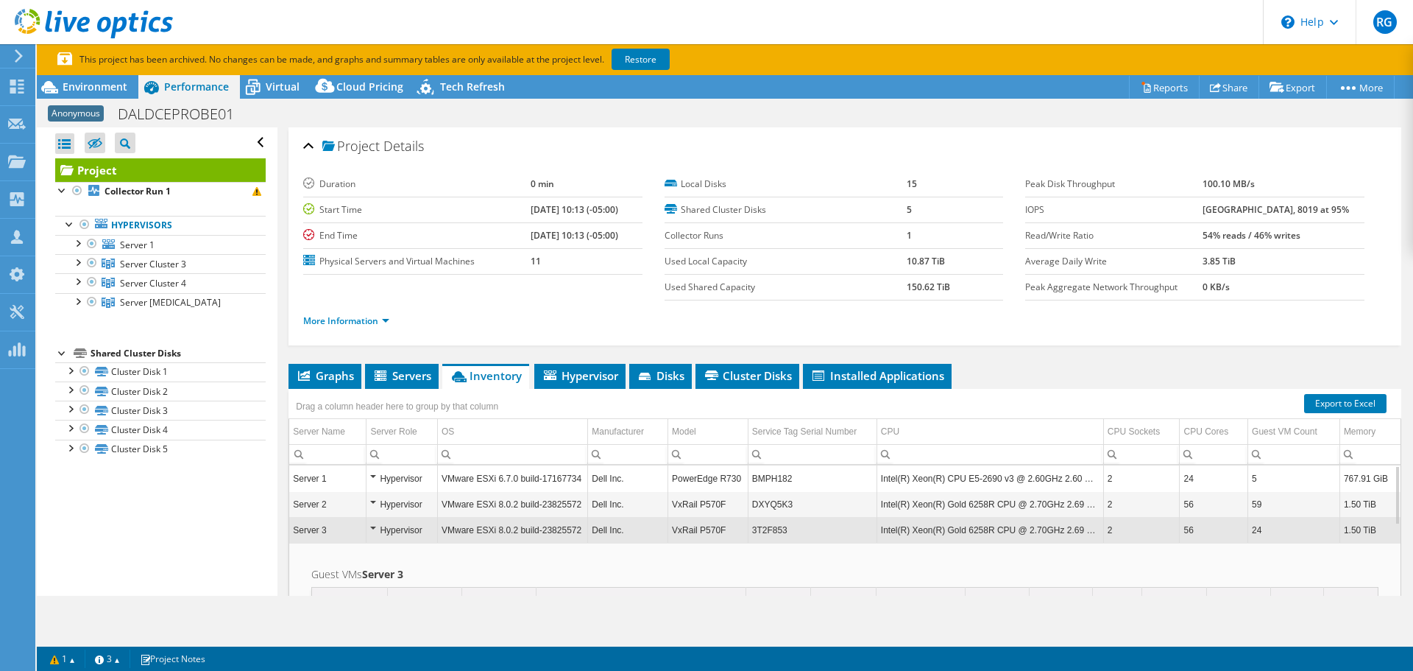
click at [720, 532] on td "VxRail P570F" at bounding box center [708, 530] width 80 height 26
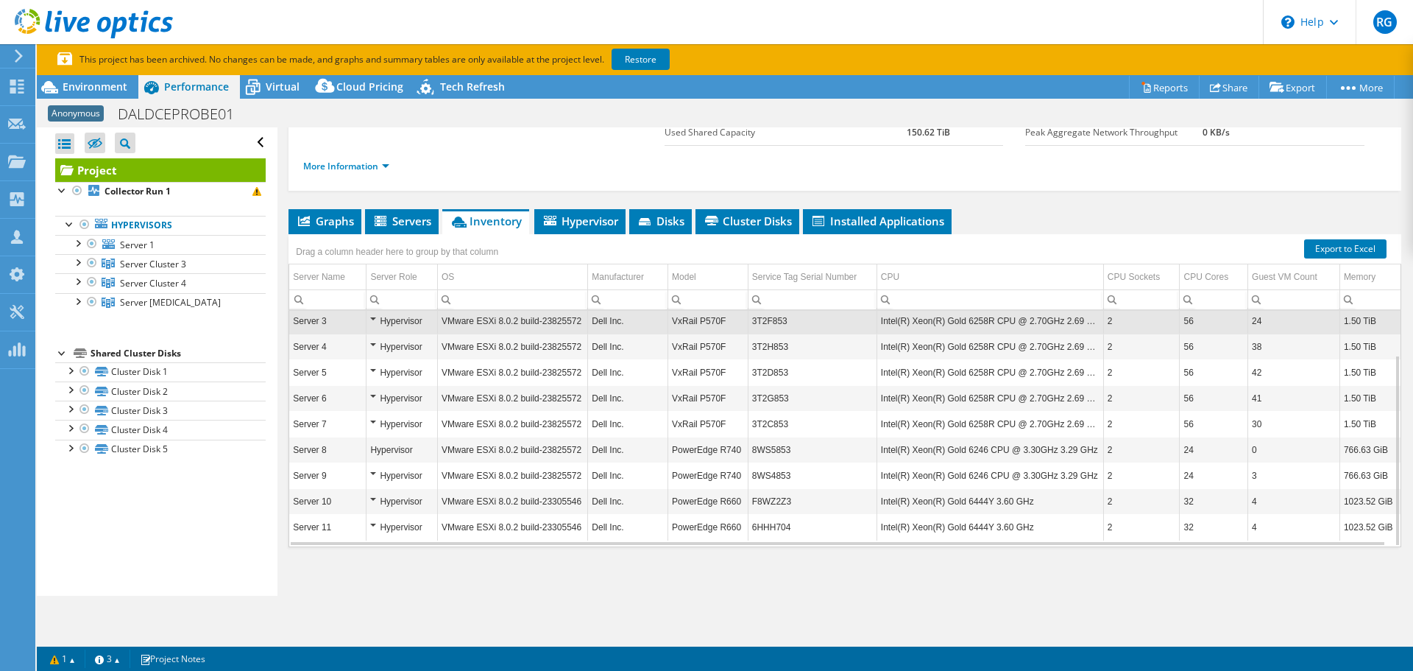
scroll to position [162, 0]
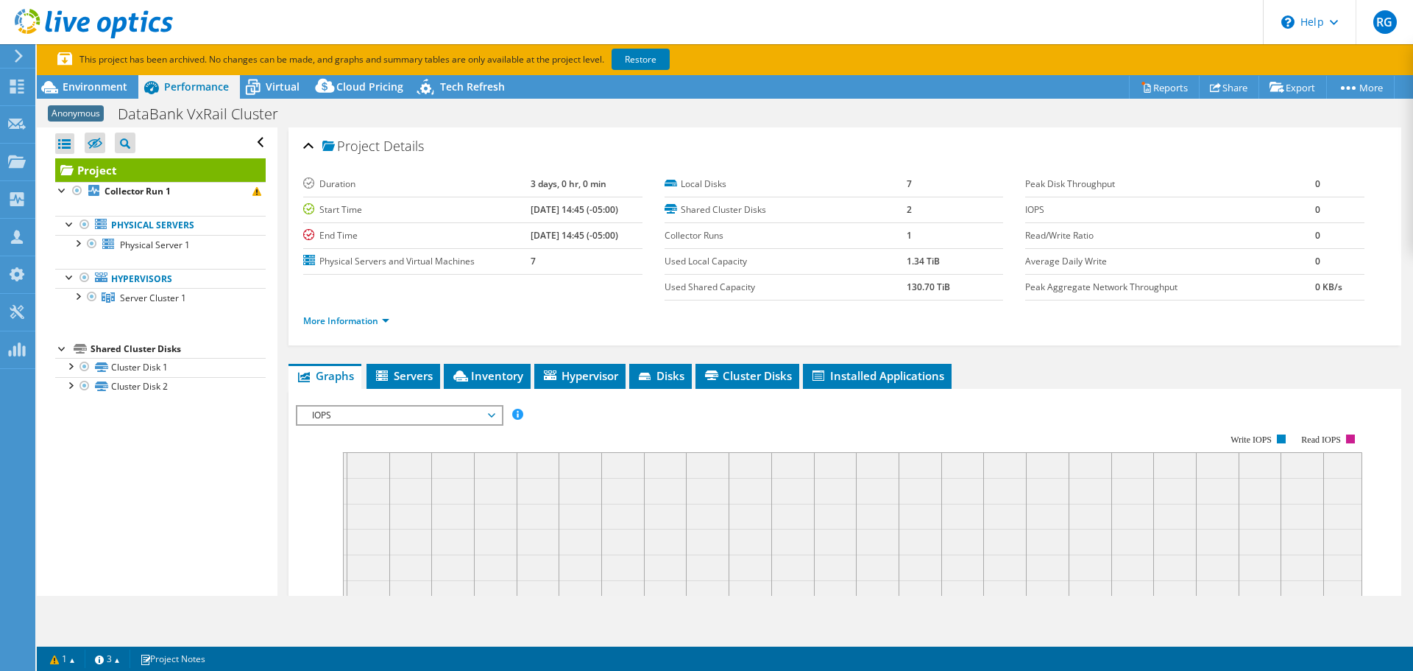
select select "USEast"
select select "USD"
click at [494, 376] on span "Inventory" at bounding box center [487, 375] width 72 height 15
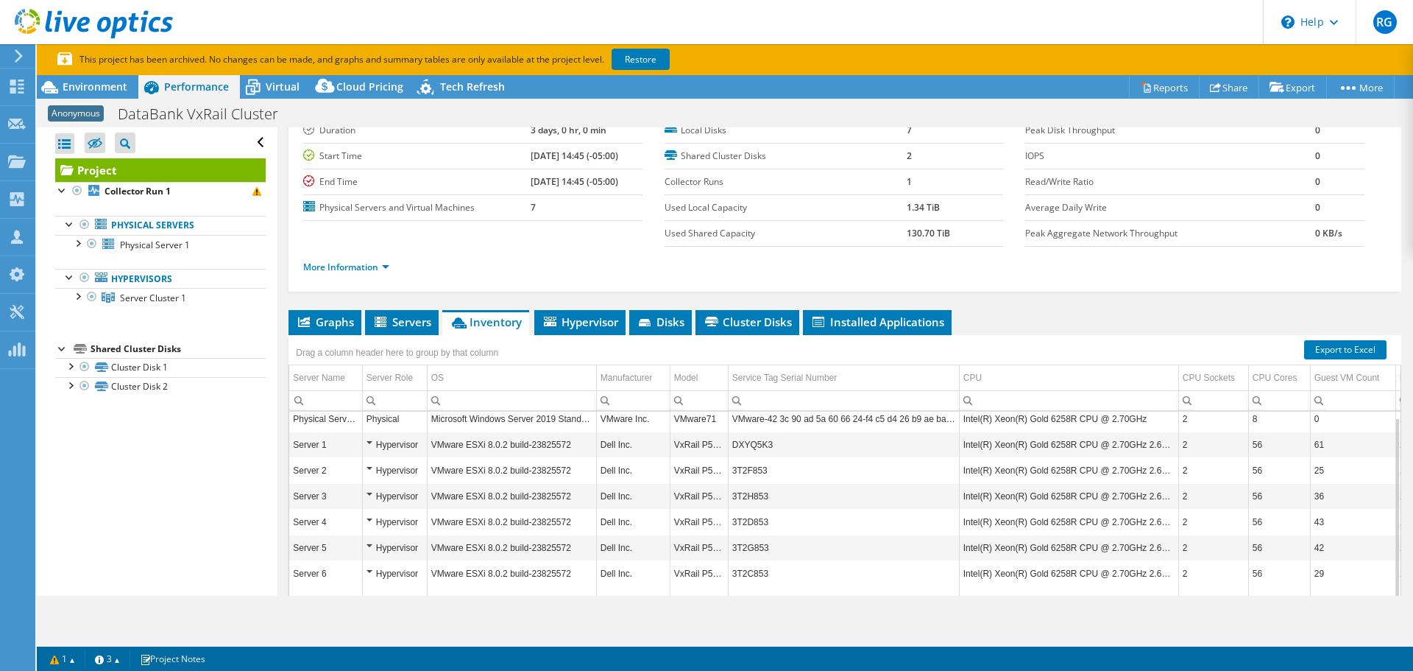
scroll to position [74, 0]
